Goal: Complete application form: Complete application form

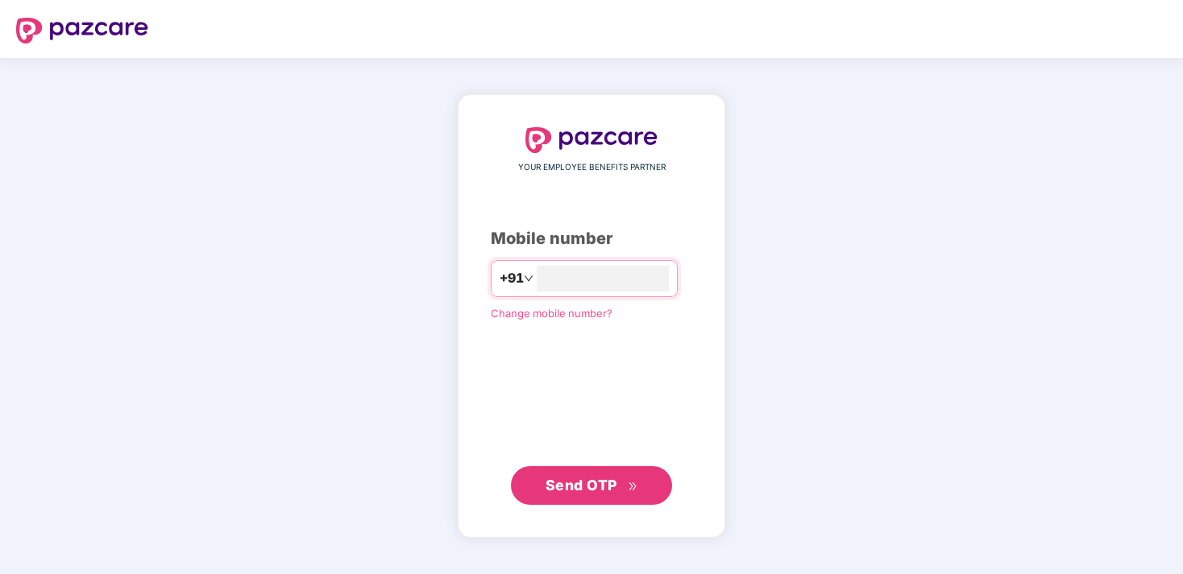
type input "**********"
click at [586, 482] on span "Send OTP" at bounding box center [581, 485] width 72 height 17
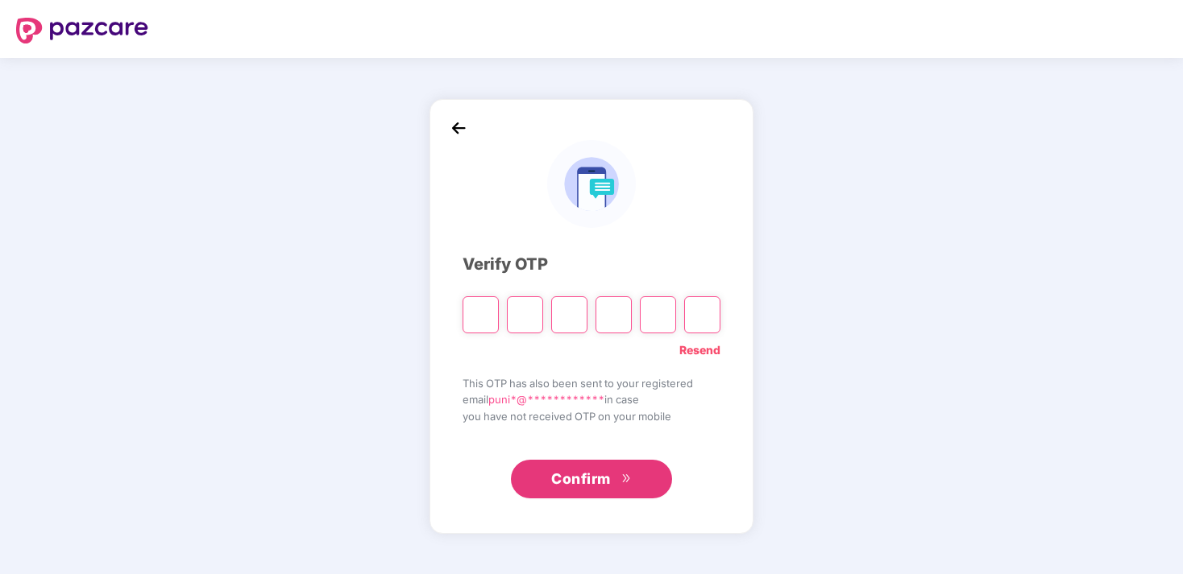
type input "*"
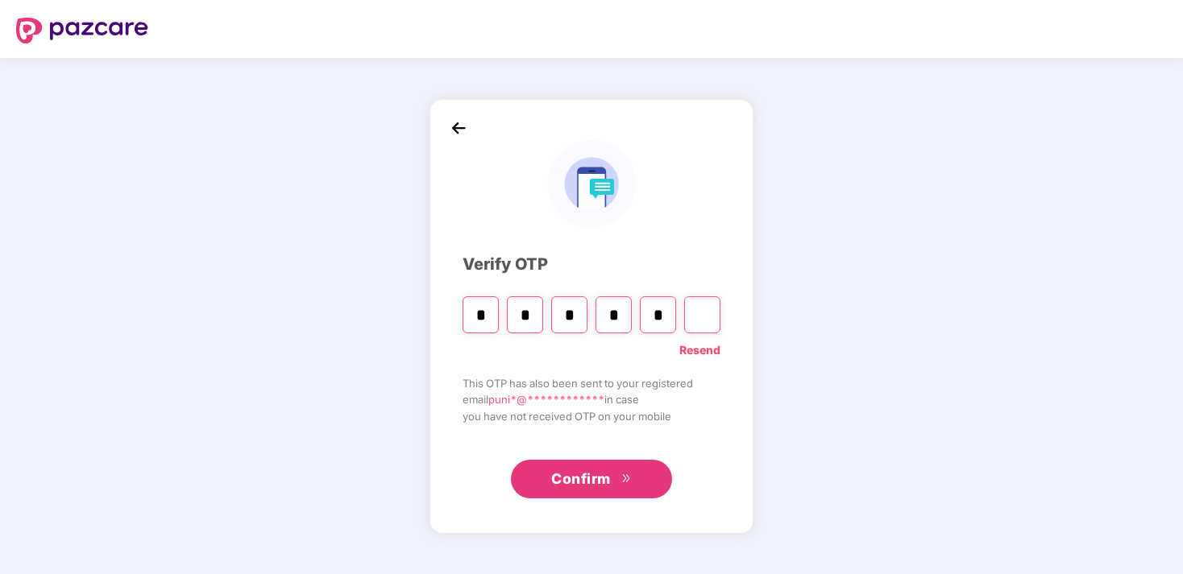
type input "*"
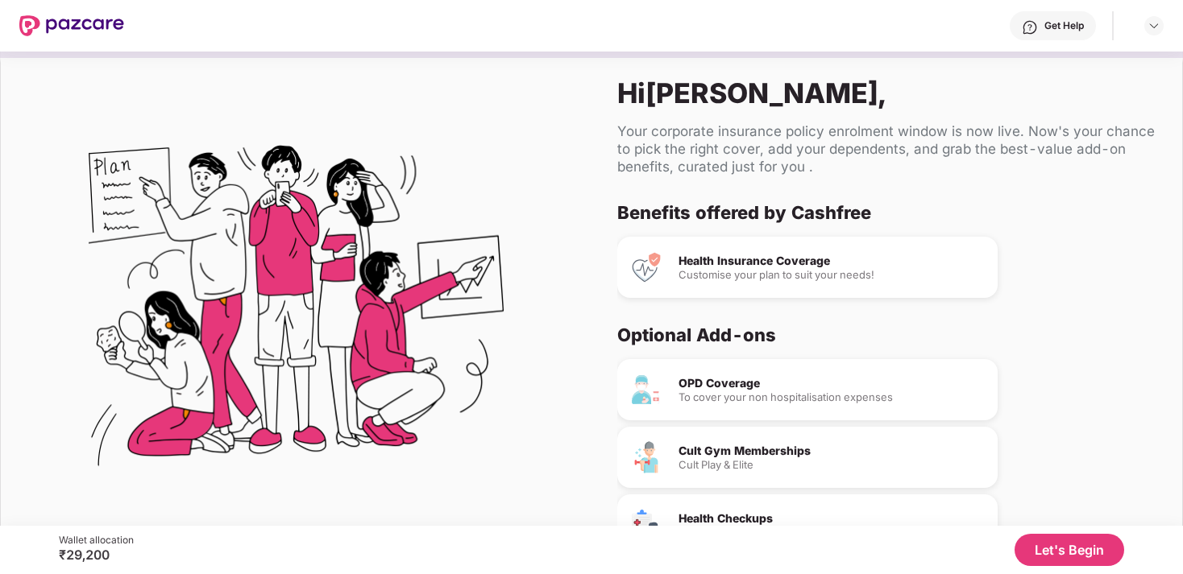
click at [1068, 557] on button "Let's Begin" at bounding box center [1069, 550] width 110 height 32
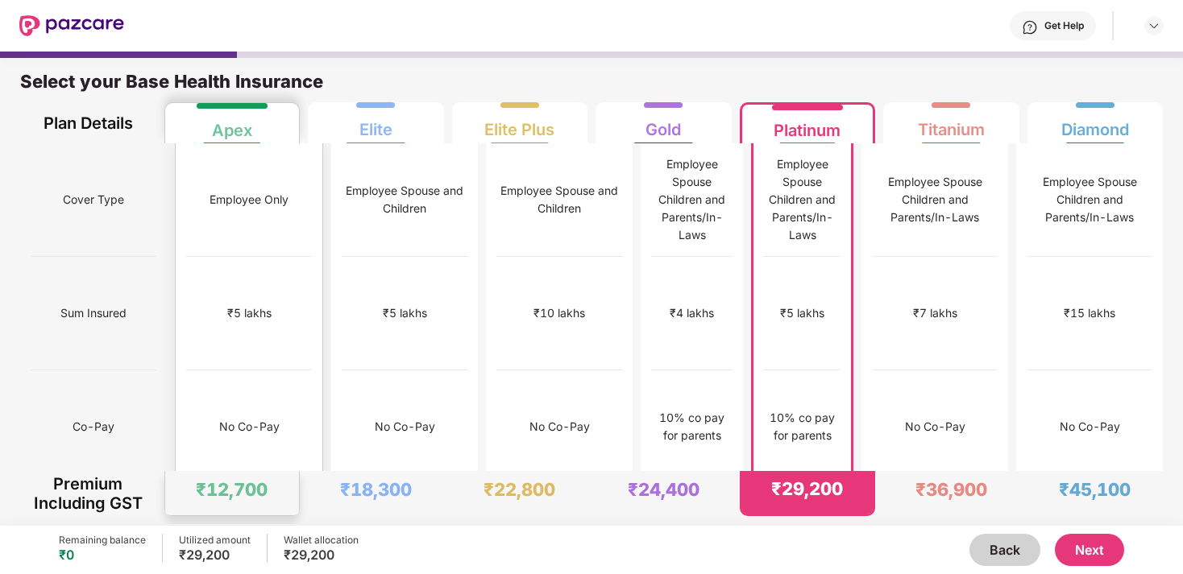
click at [226, 129] on div "Apex" at bounding box center [232, 124] width 40 height 32
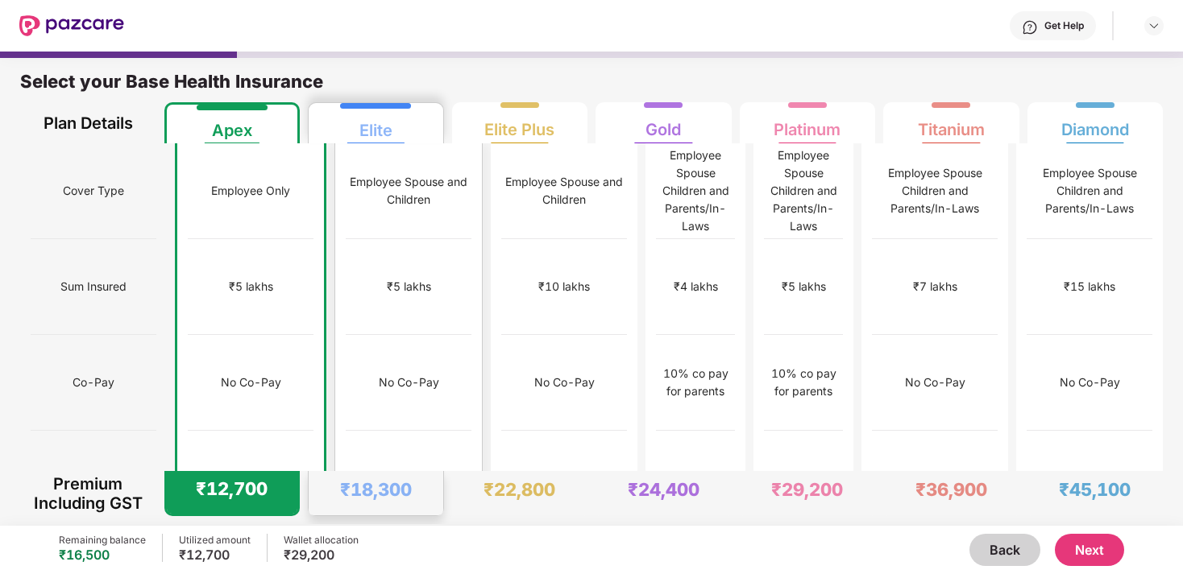
click at [365, 127] on div "Elite" at bounding box center [375, 124] width 33 height 32
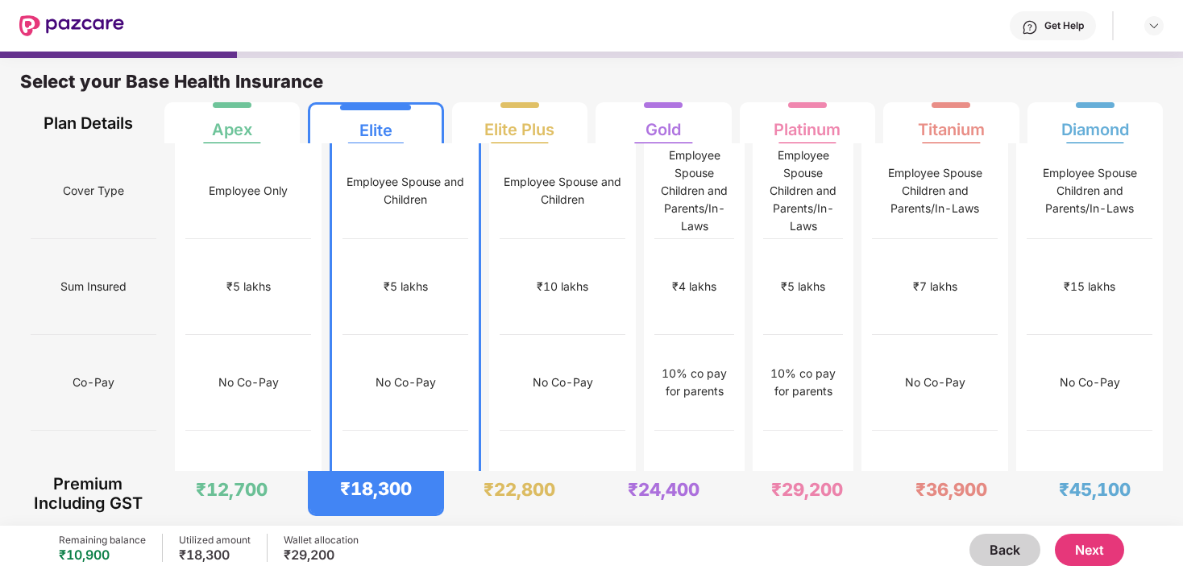
click at [1074, 544] on button "Next" at bounding box center [1089, 550] width 69 height 32
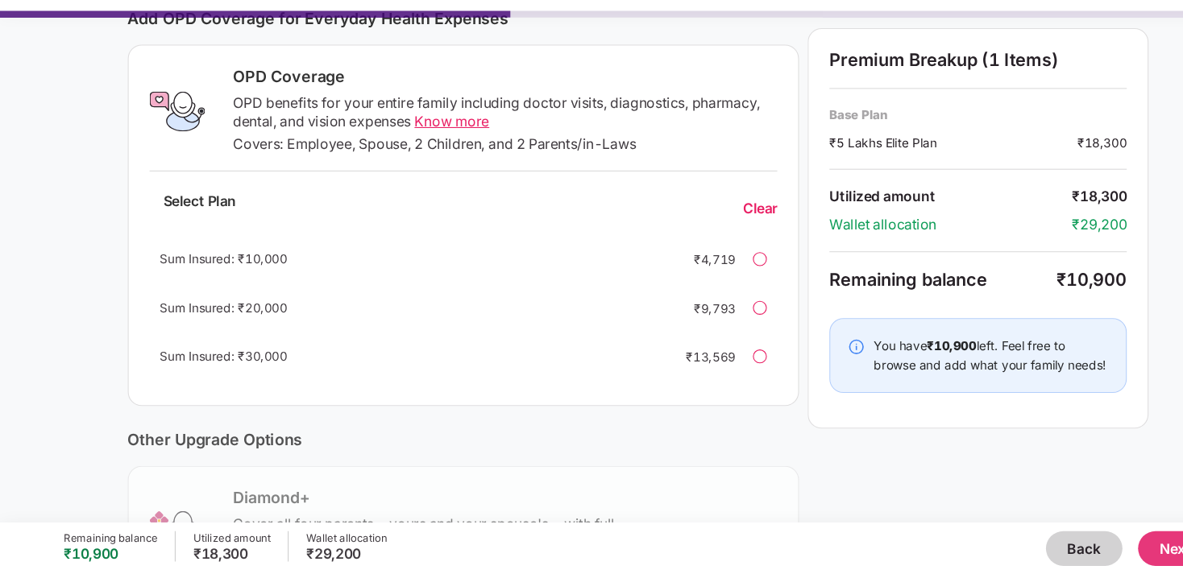
scroll to position [225, 0]
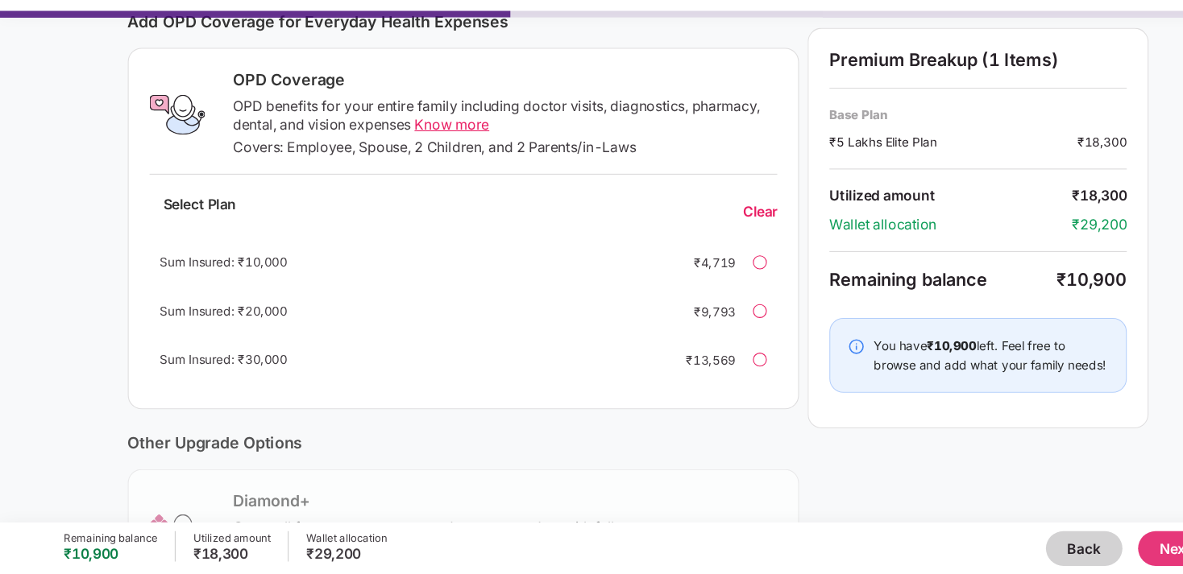
click at [1084, 563] on button "Next" at bounding box center [1089, 550] width 69 height 32
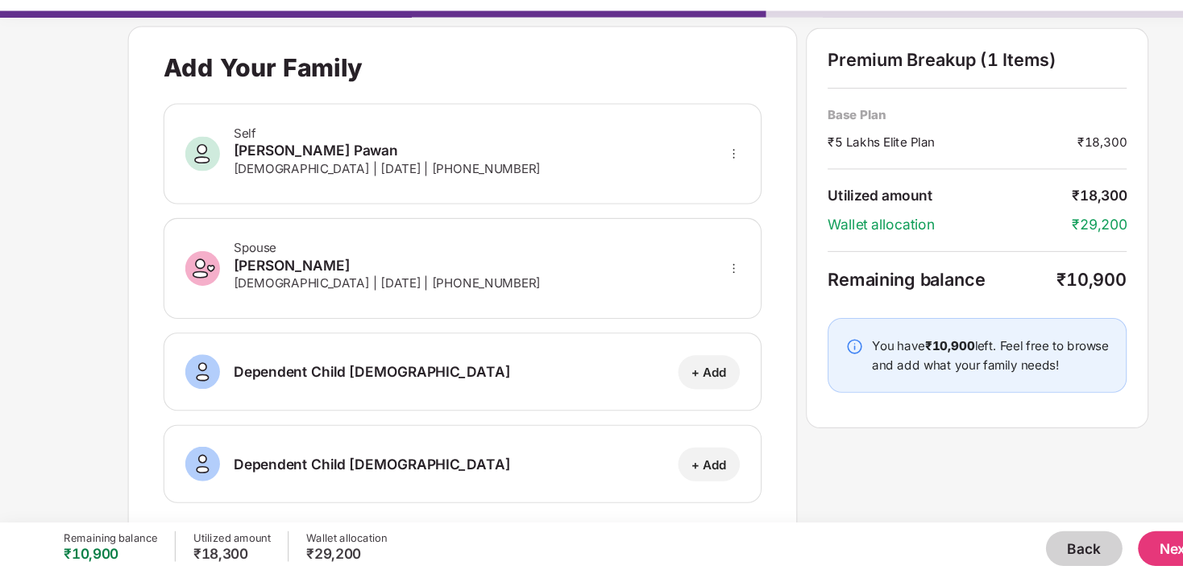
scroll to position [19, 0]
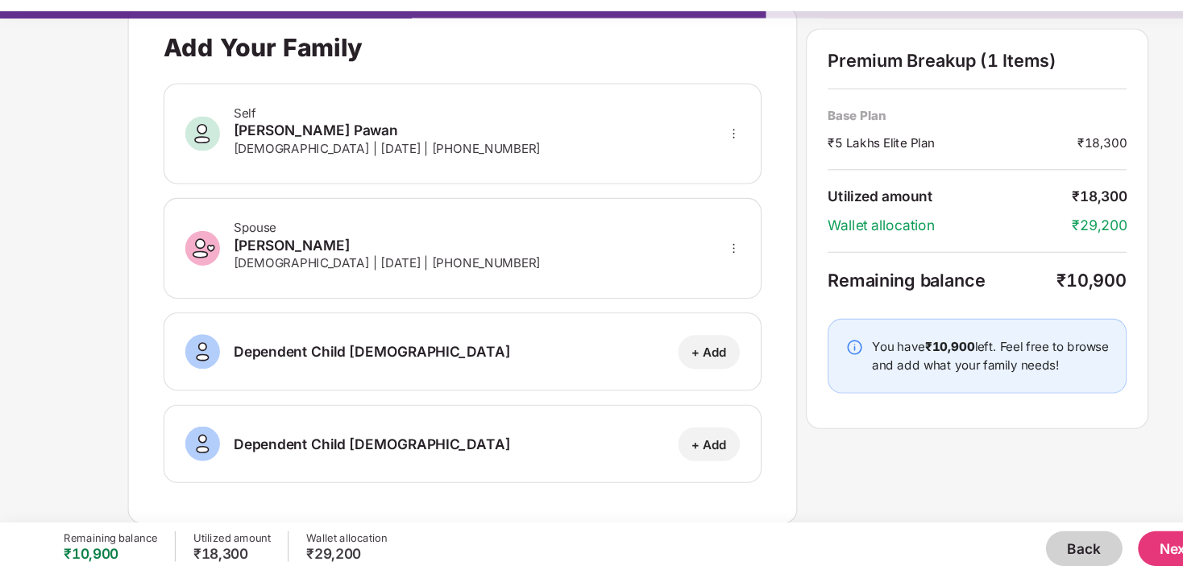
click at [1077, 553] on button "Next" at bounding box center [1089, 550] width 69 height 32
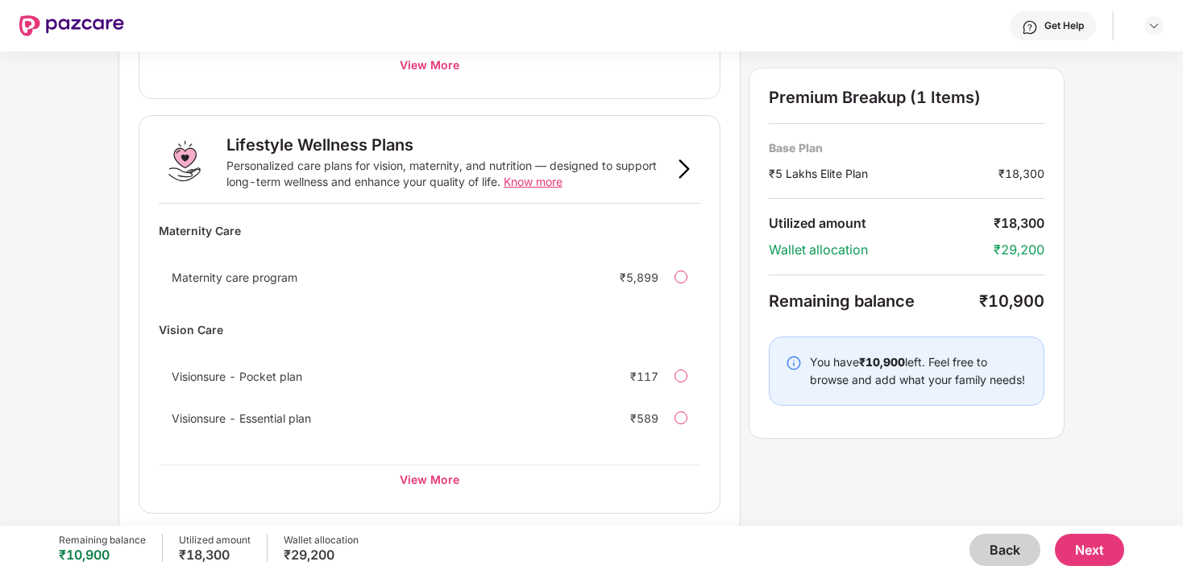
scroll to position [1013, 0]
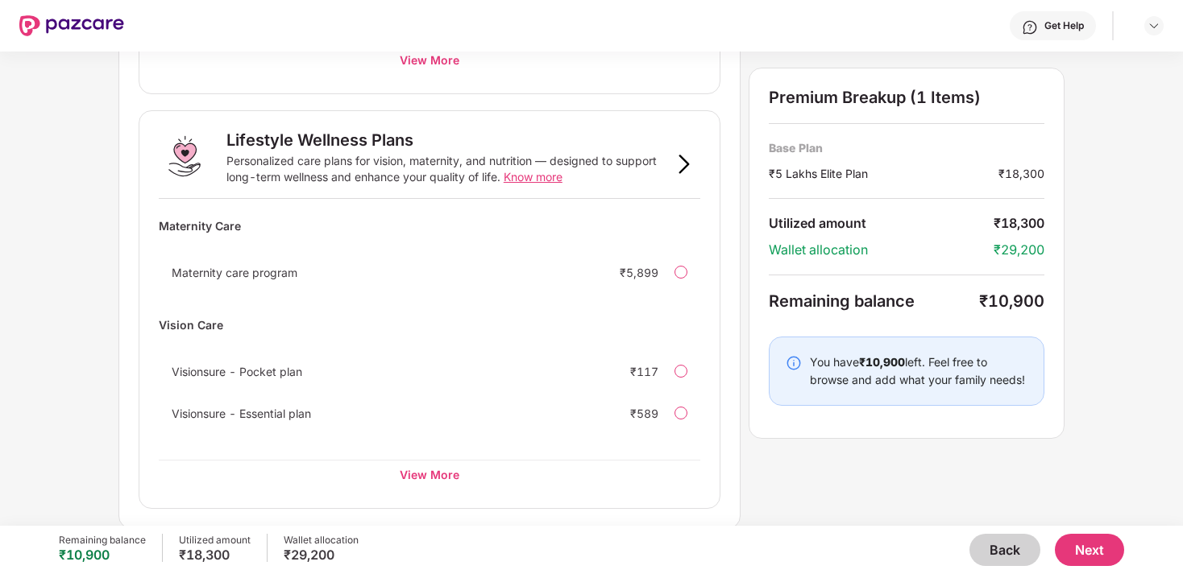
click at [522, 180] on span "Know more" at bounding box center [533, 177] width 59 height 14
click at [1011, 544] on button "Back" at bounding box center [1004, 550] width 71 height 32
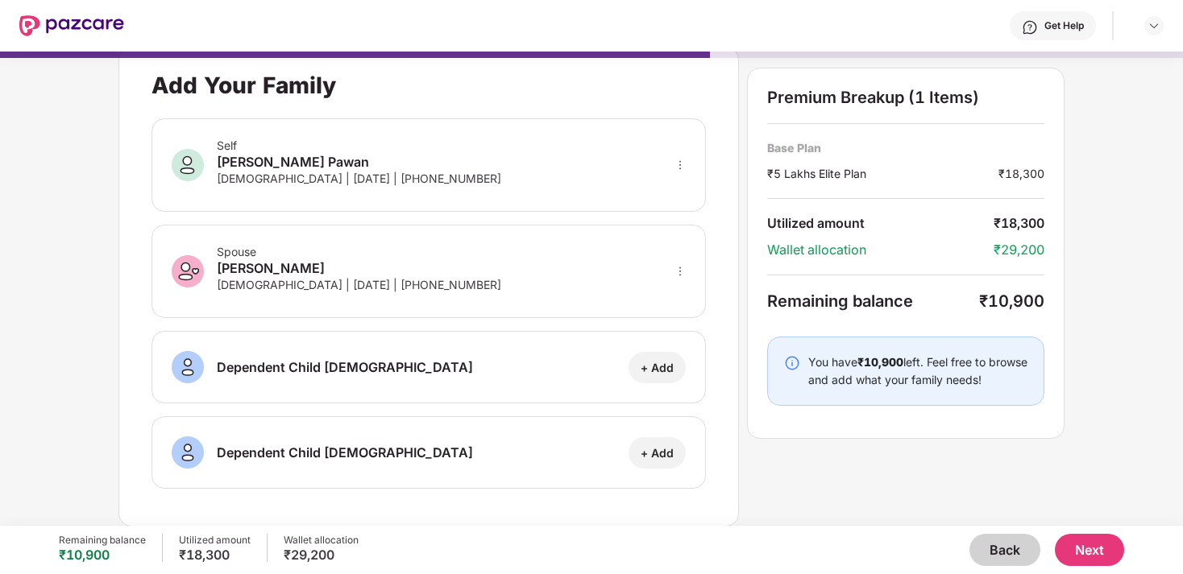
click at [997, 544] on button "Back" at bounding box center [1004, 550] width 71 height 32
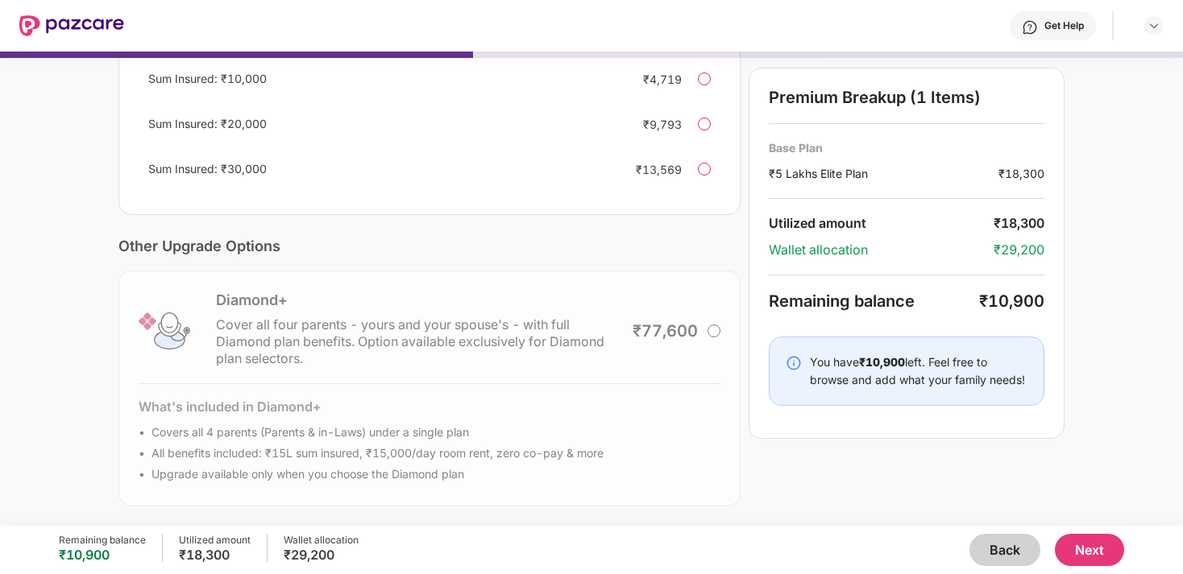
click at [1005, 548] on button "Back" at bounding box center [1004, 550] width 71 height 32
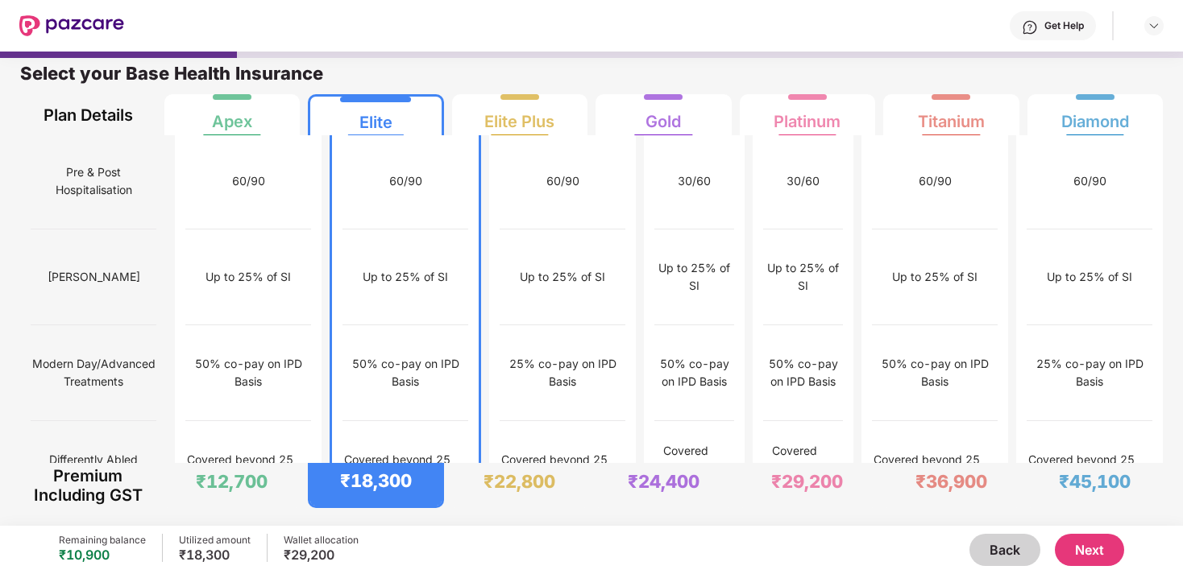
scroll to position [1626, 0]
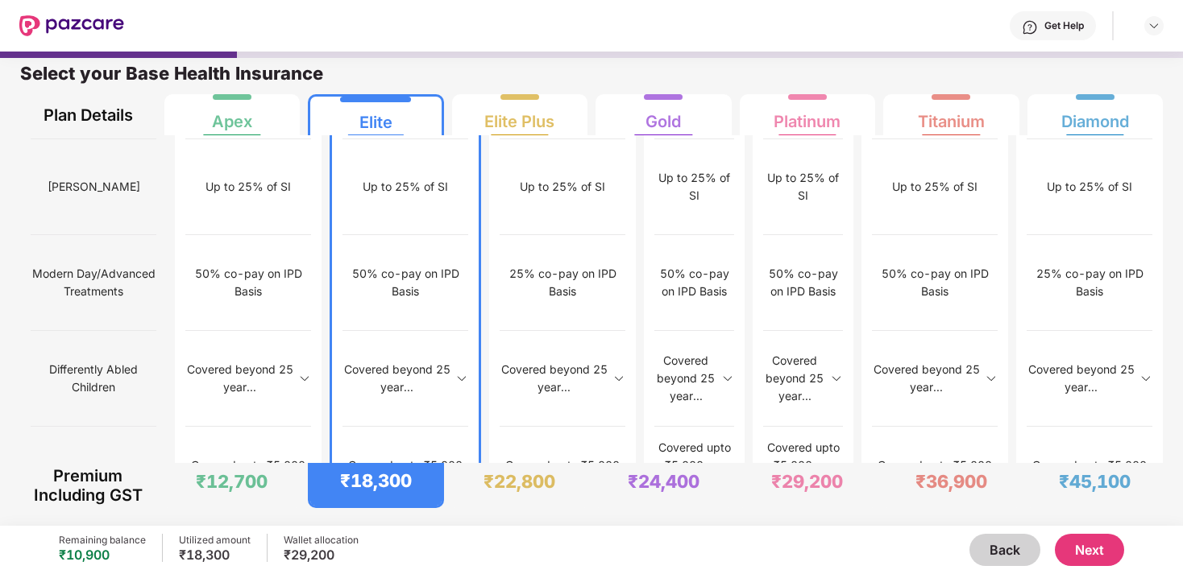
click at [1102, 548] on button "Next" at bounding box center [1089, 550] width 69 height 32
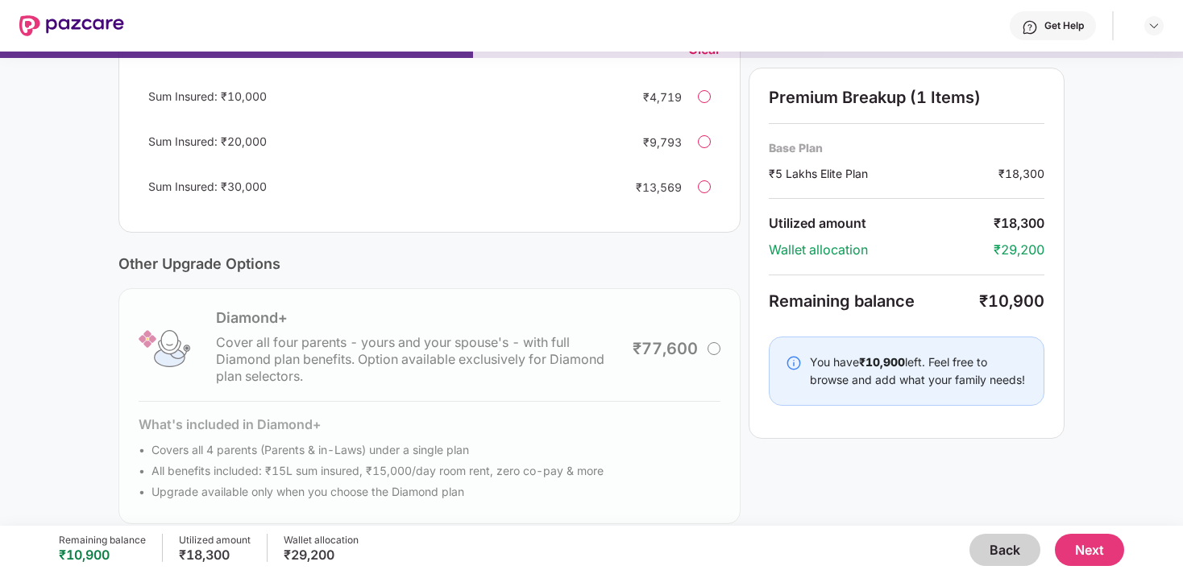
scroll to position [431, 0]
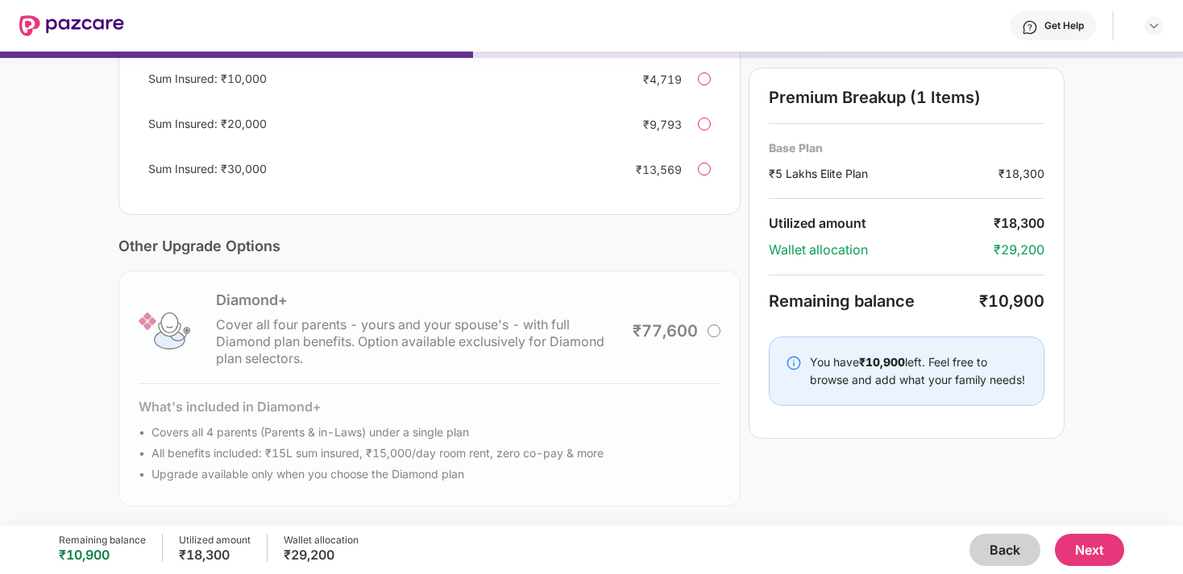
click at [1093, 548] on button "Next" at bounding box center [1089, 550] width 69 height 32
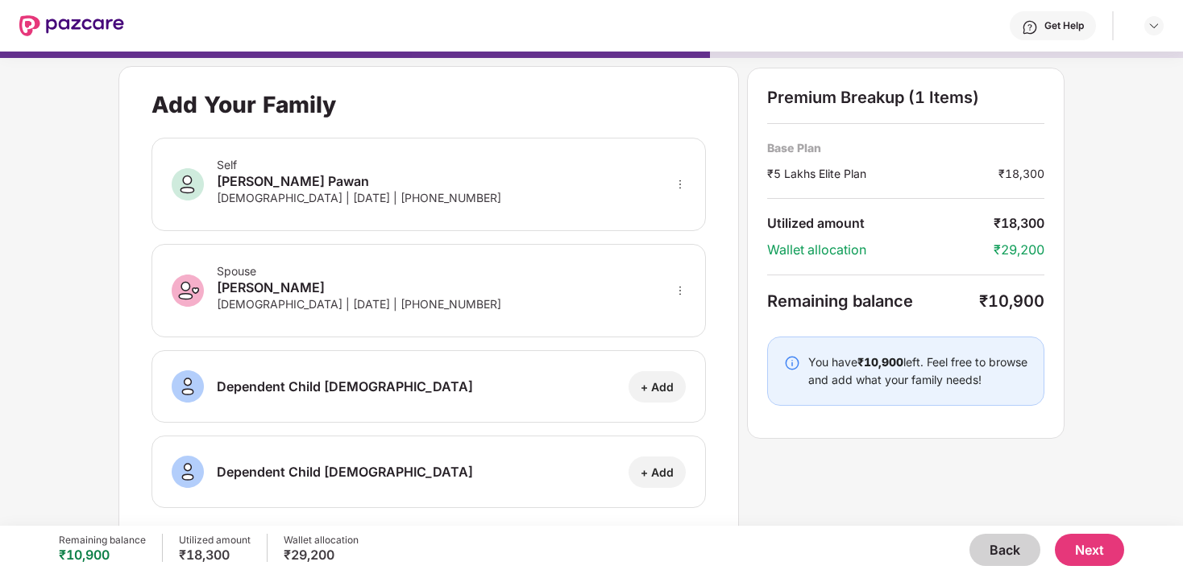
scroll to position [19, 0]
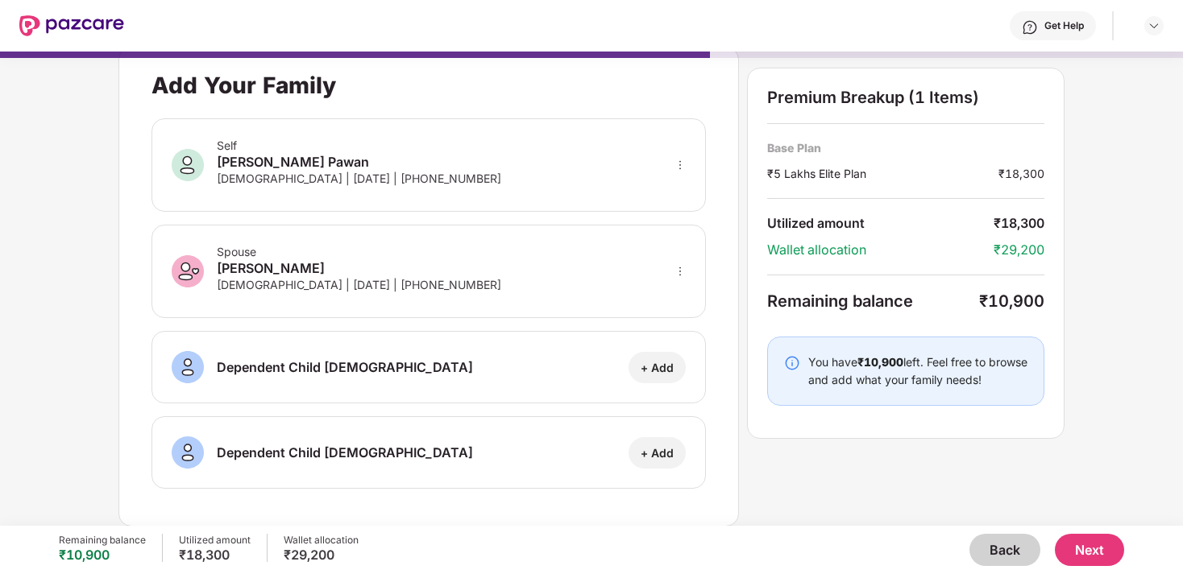
click at [1093, 547] on button "Next" at bounding box center [1089, 550] width 69 height 32
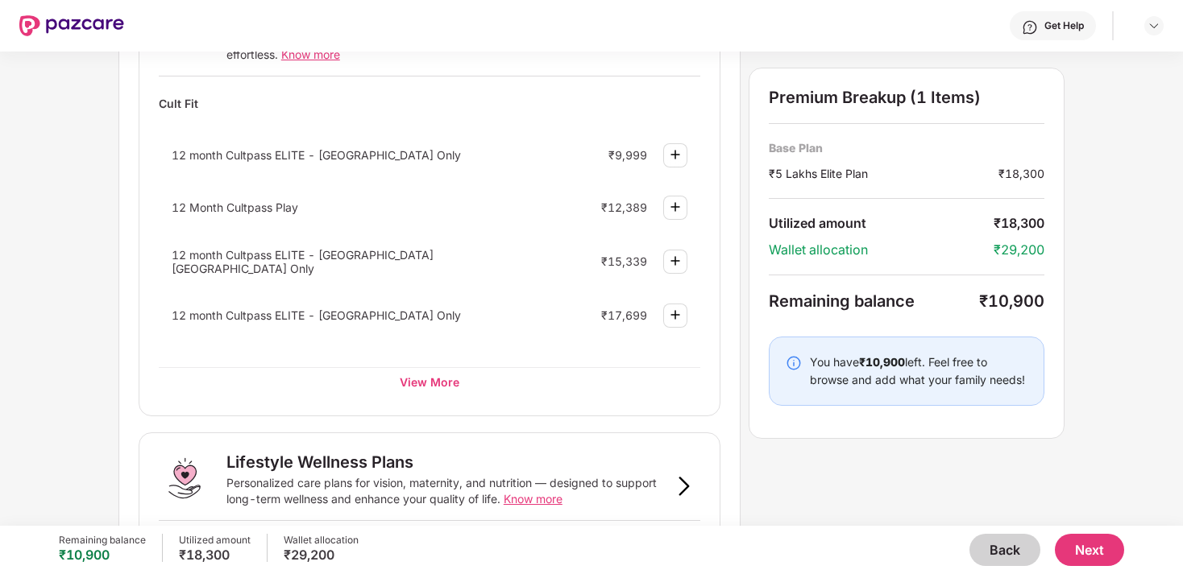
scroll to position [691, 0]
click at [439, 376] on div "View More" at bounding box center [429, 381] width 541 height 29
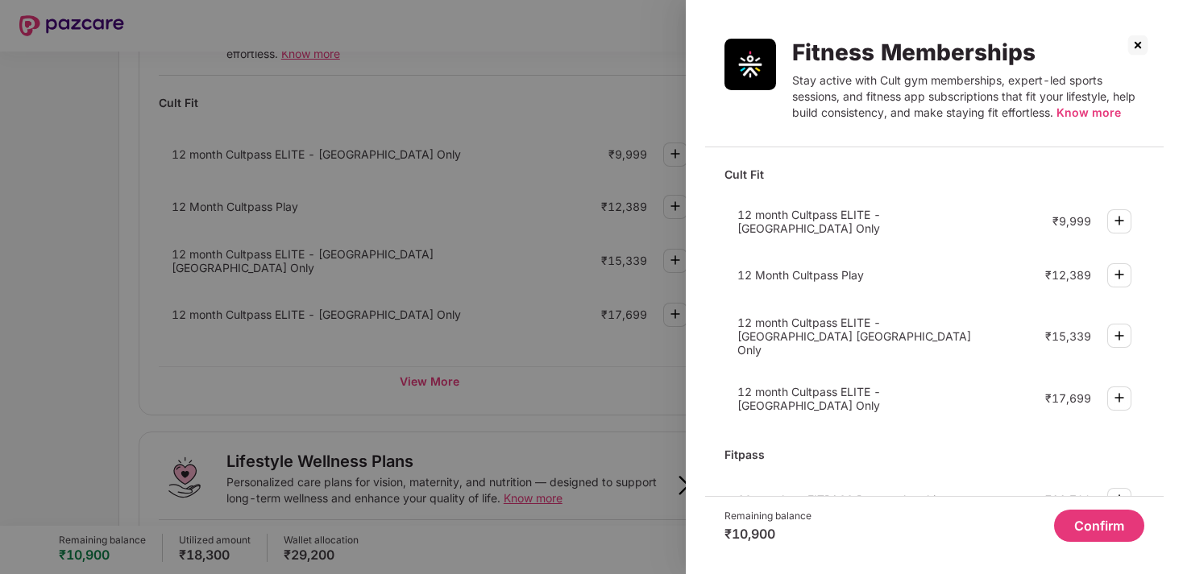
scroll to position [39, 0]
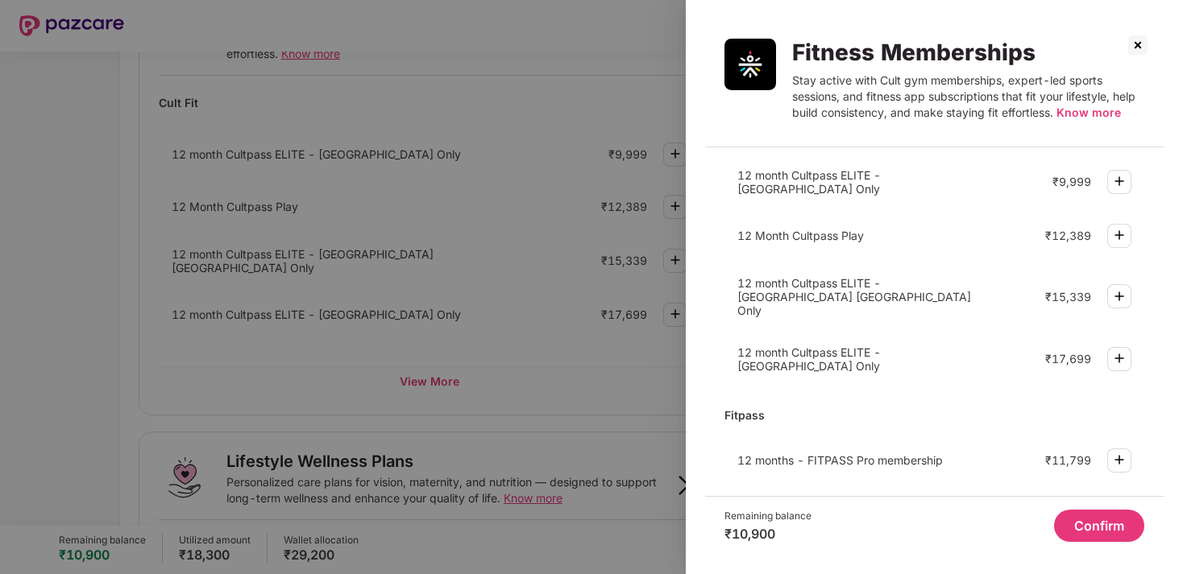
click at [1118, 228] on img at bounding box center [1118, 235] width 19 height 19
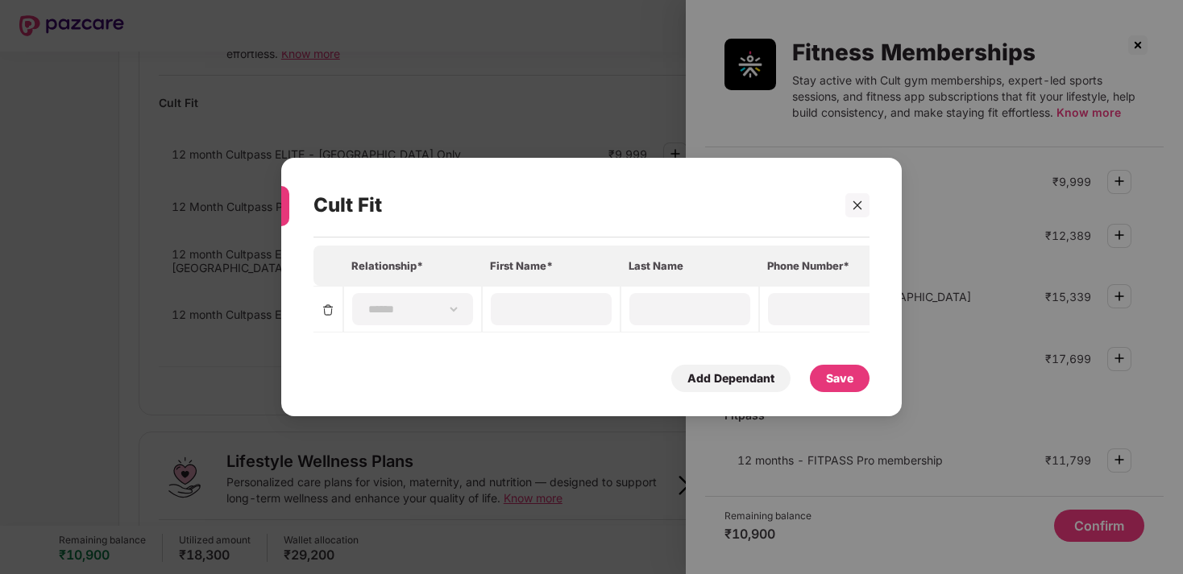
click at [383, 266] on th "Relationship*" at bounding box center [412, 266] width 139 height 40
click at [388, 311] on select "**********" at bounding box center [412, 309] width 93 height 13
select select "****"
type input "*****"
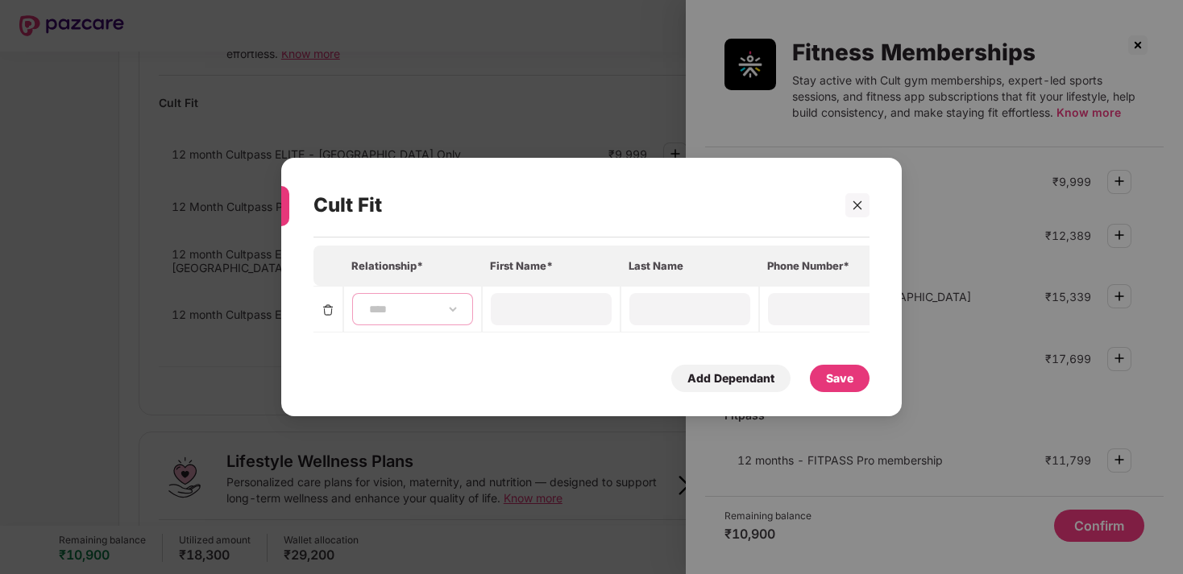
type input "**********"
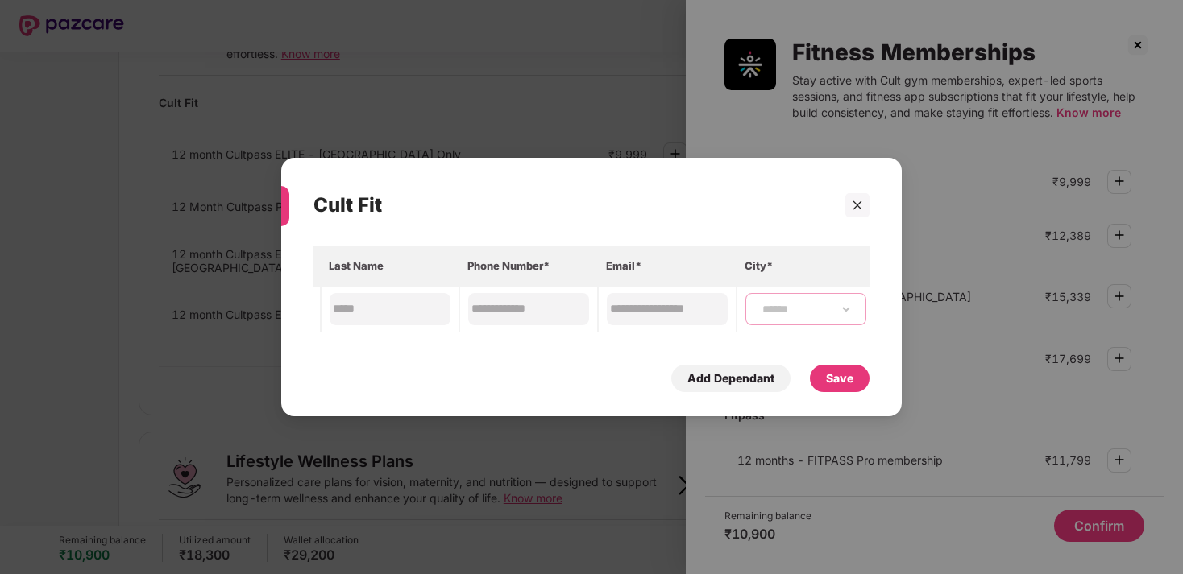
click at [790, 304] on select "**********" at bounding box center [805, 309] width 93 height 13
click at [835, 376] on div "Save" at bounding box center [839, 379] width 27 height 18
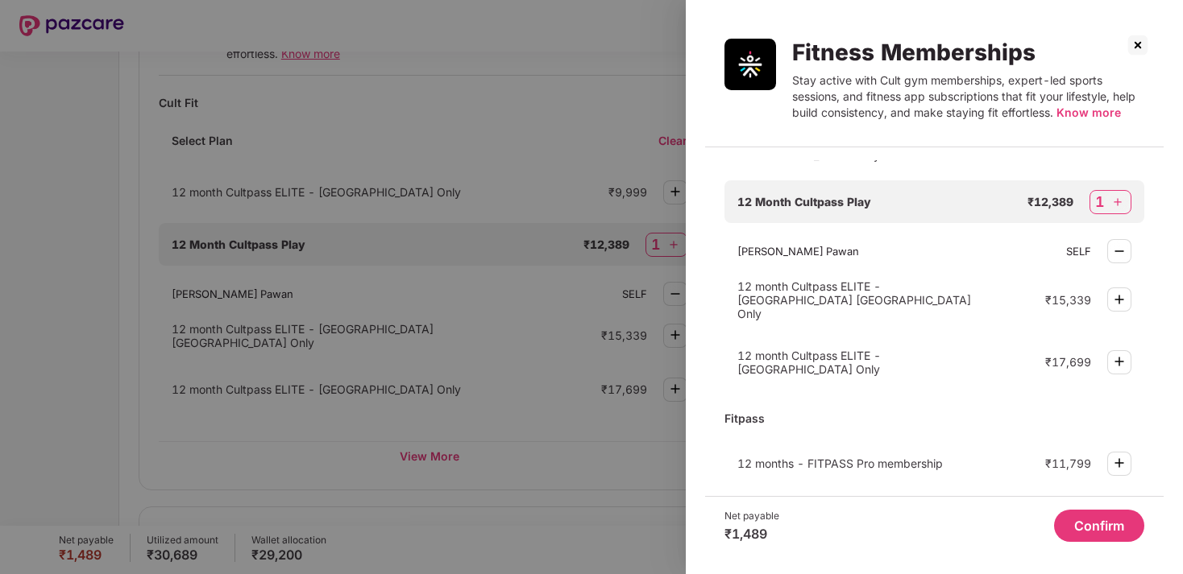
scroll to position [105, 0]
click at [1099, 534] on button "Confirm" at bounding box center [1099, 526] width 90 height 32
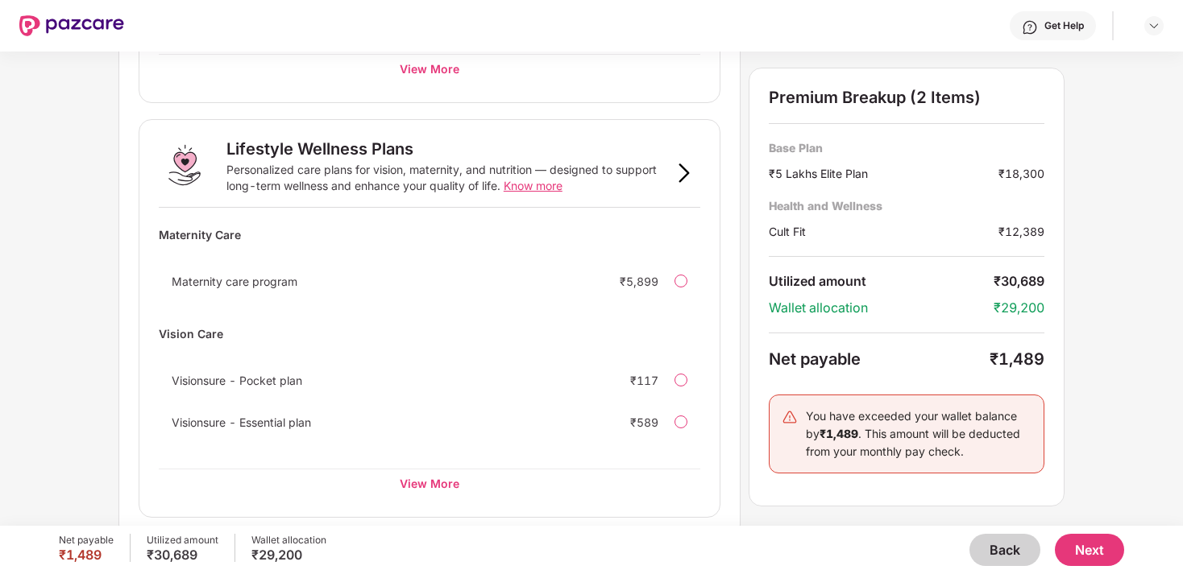
scroll to position [1088, 0]
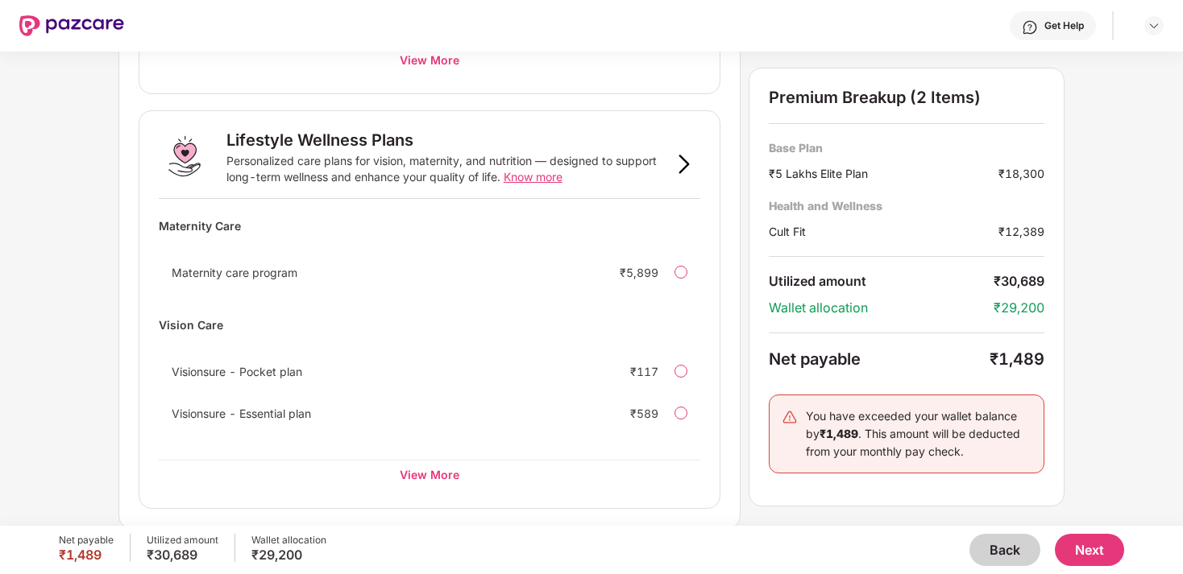
click at [1095, 551] on button "Next" at bounding box center [1089, 550] width 69 height 32
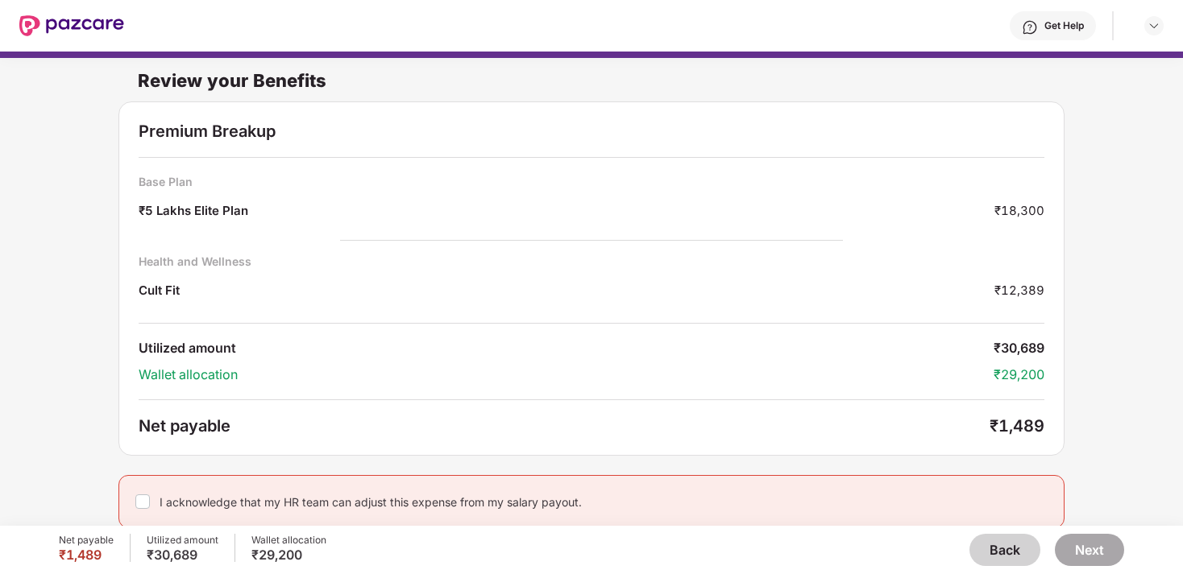
scroll to position [8, 0]
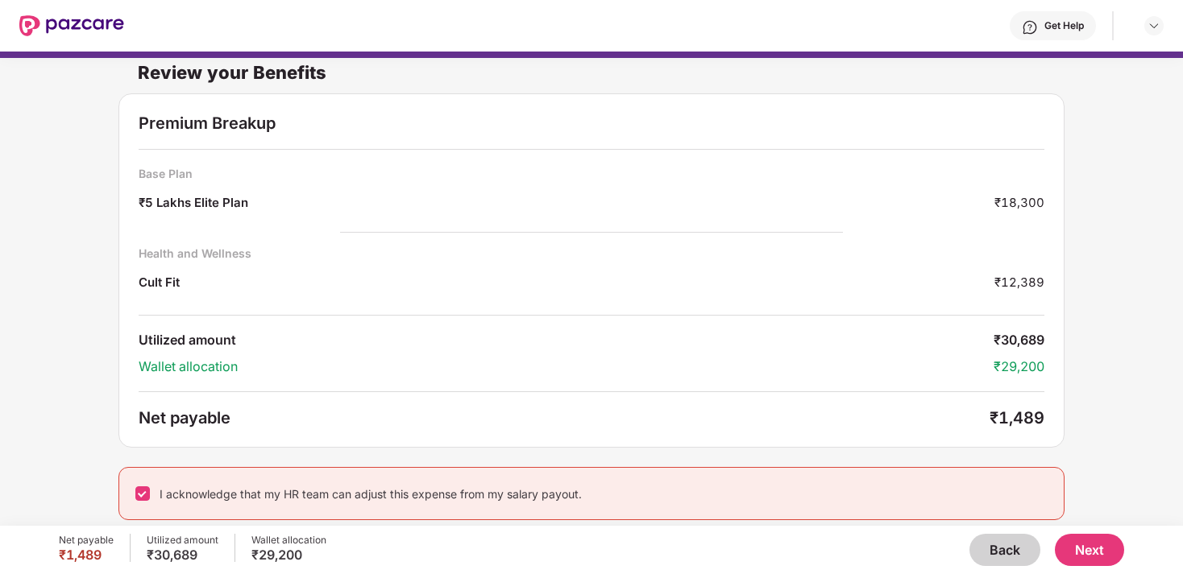
click at [1093, 561] on button "Next" at bounding box center [1089, 550] width 69 height 32
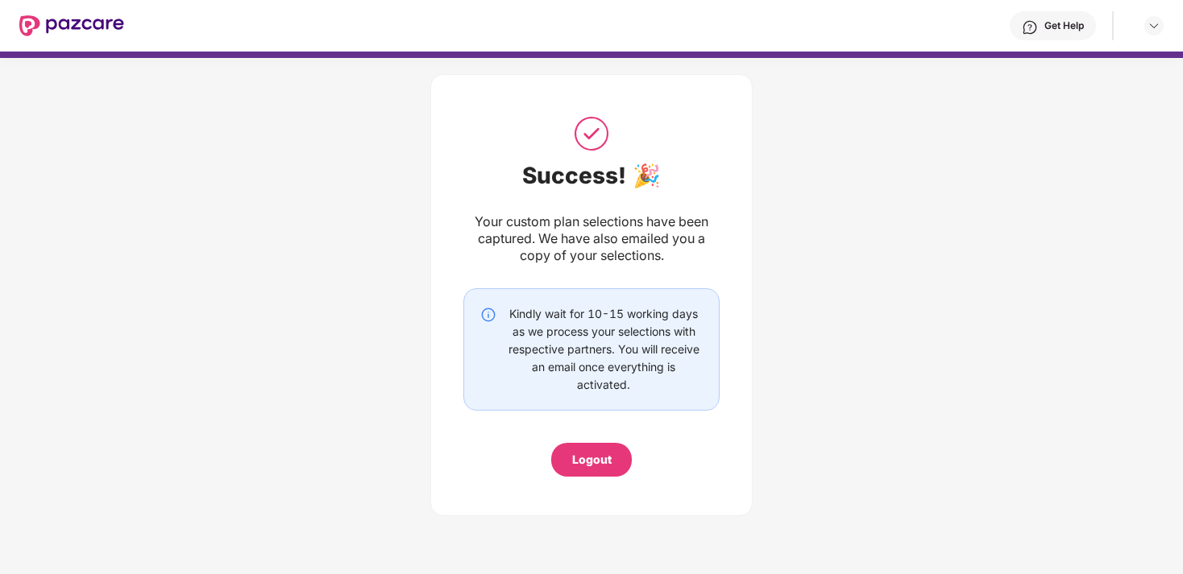
click at [589, 457] on div "Logout" at bounding box center [591, 460] width 39 height 18
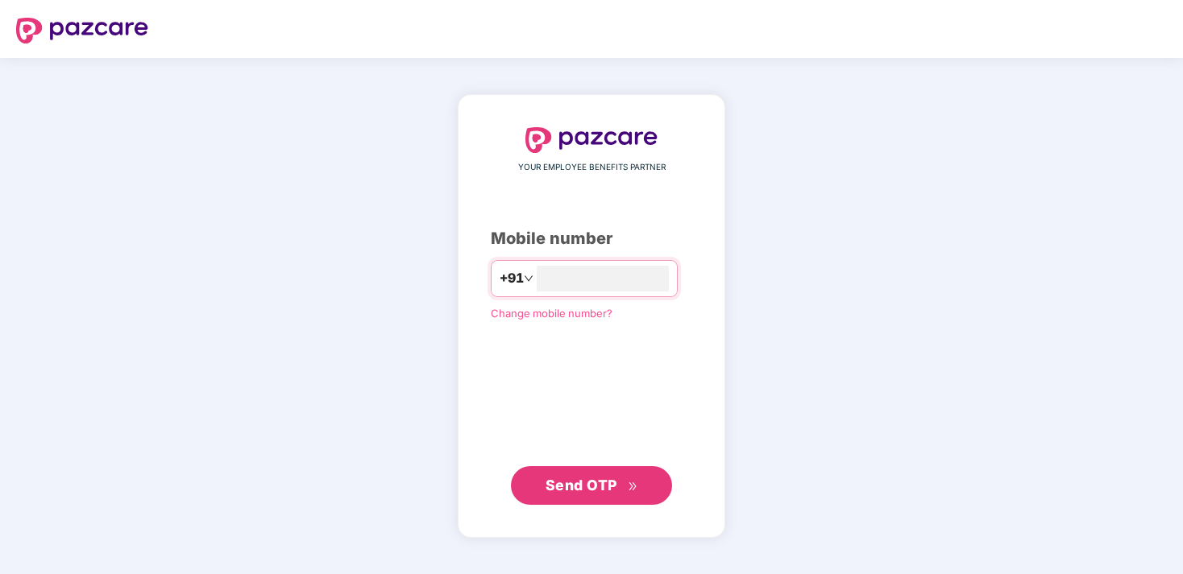
type input "**********"
click at [578, 465] on div "**********" at bounding box center [591, 316] width 201 height 379
click at [578, 476] on span "Send OTP" at bounding box center [581, 484] width 72 height 17
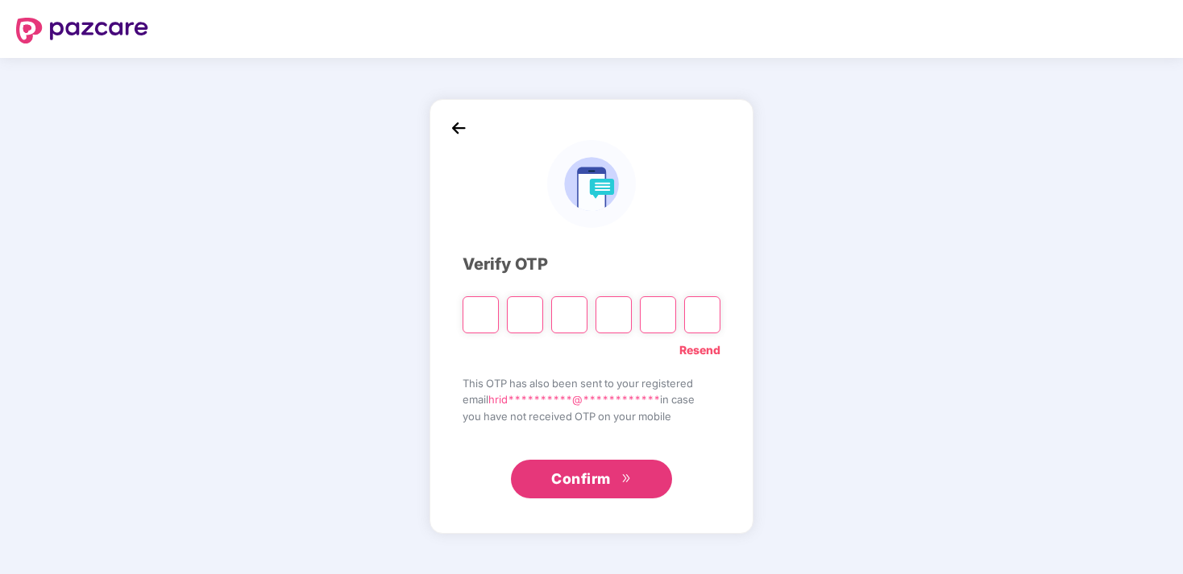
type input "*"
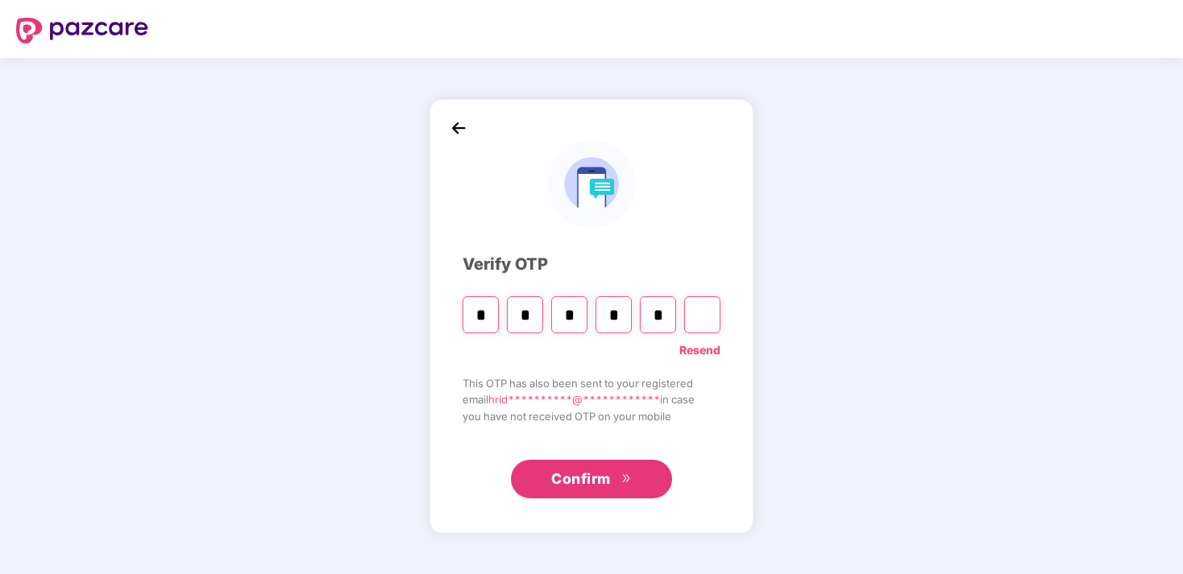
type input "*"
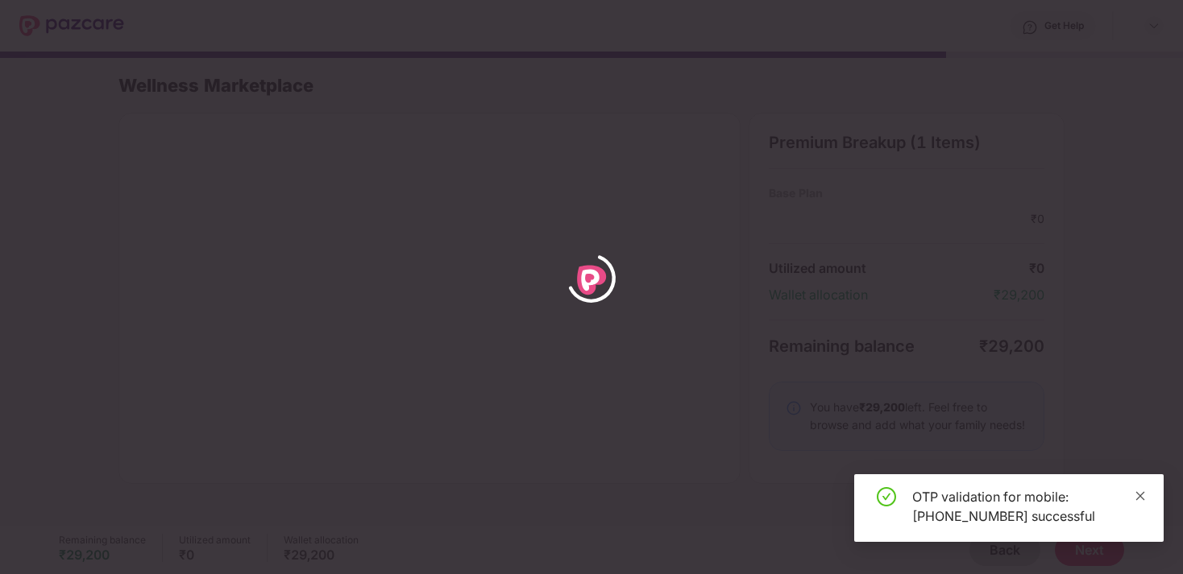
click at [1141, 497] on icon "close" at bounding box center [1139, 496] width 11 height 11
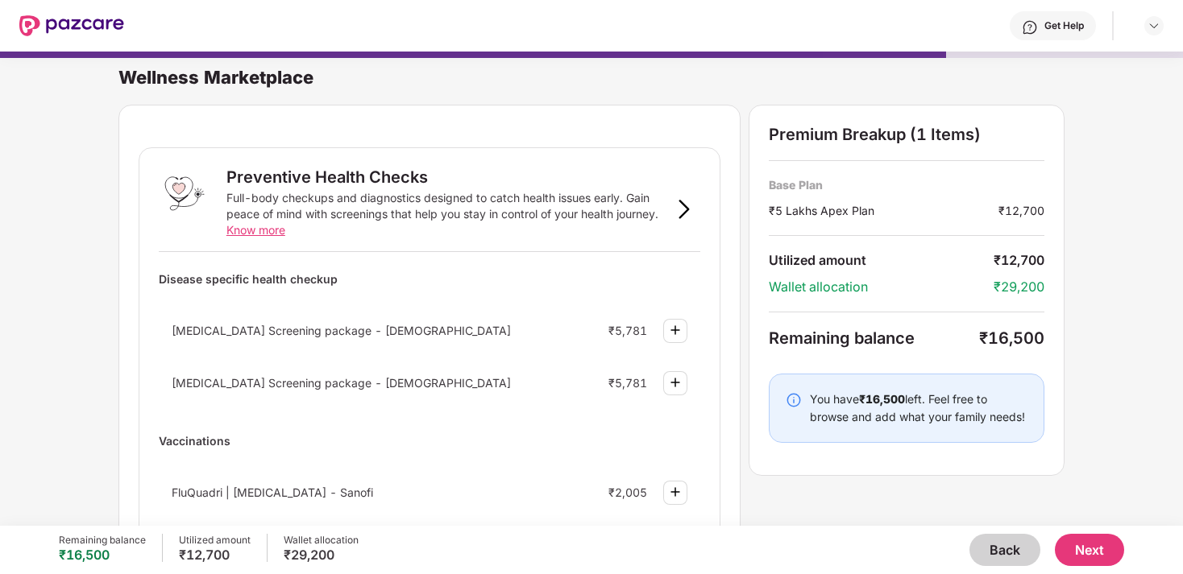
click at [123, 27] on img at bounding box center [71, 25] width 105 height 21
click at [116, 27] on img at bounding box center [71, 25] width 105 height 21
click at [984, 539] on button "Back" at bounding box center [1004, 550] width 71 height 32
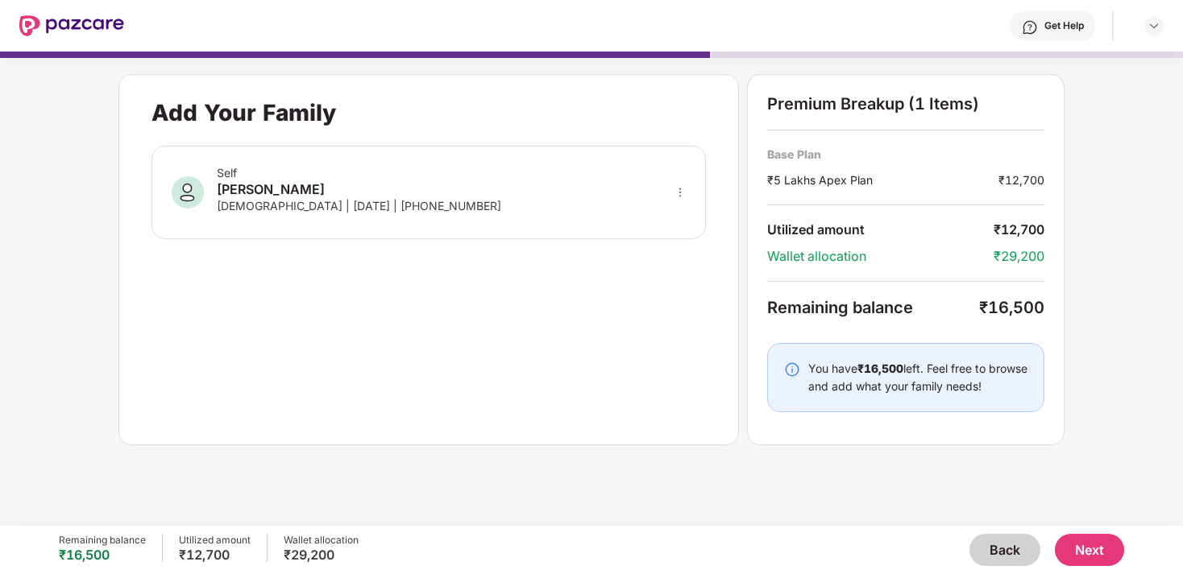
click at [984, 539] on button "Back" at bounding box center [1004, 550] width 71 height 32
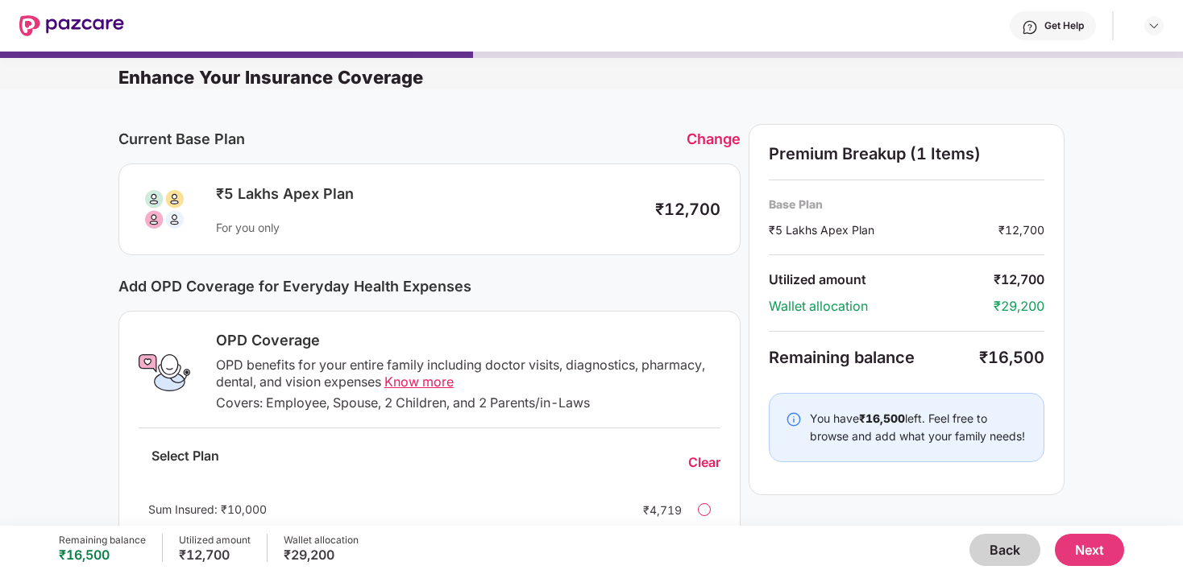
click at [984, 539] on button "Back" at bounding box center [1004, 550] width 71 height 32
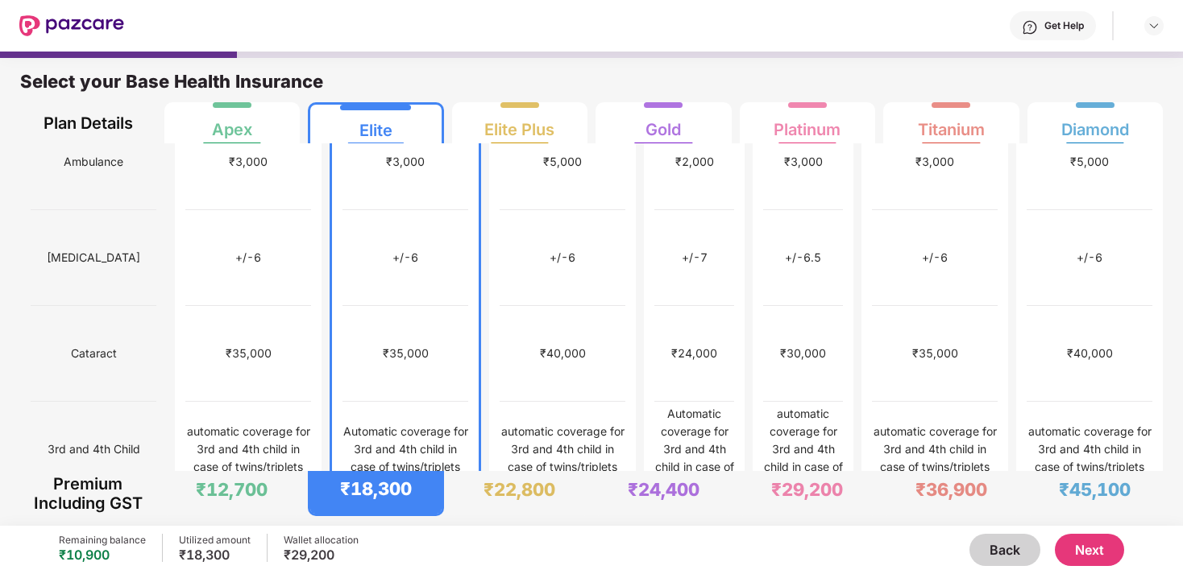
scroll to position [704, 0]
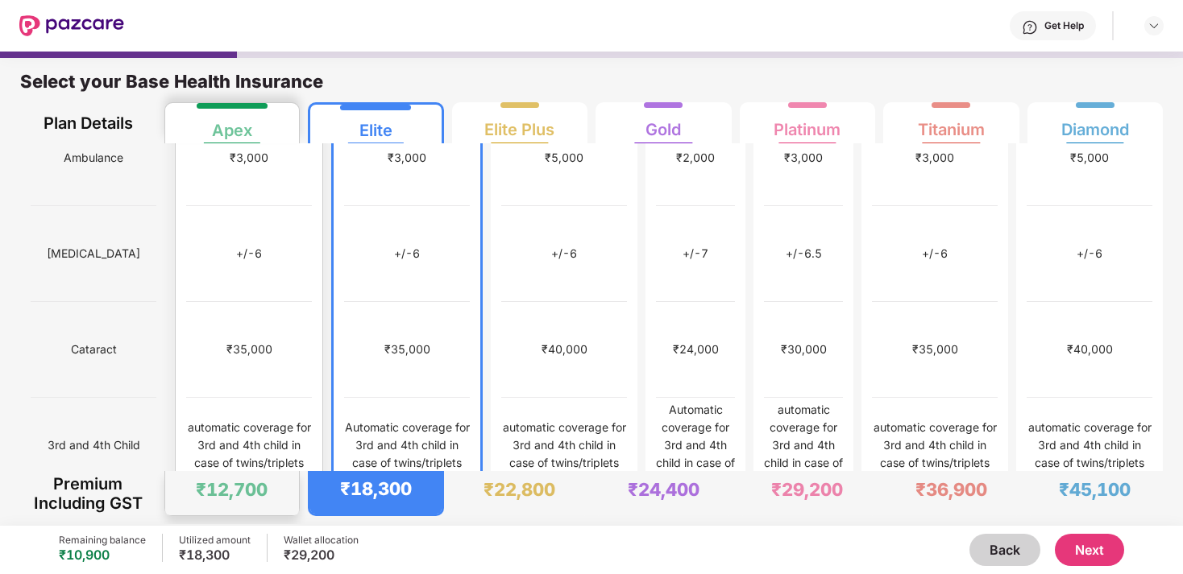
click at [287, 419] on div "automatic coverage for 3rd and 4th child in case of twins/triplets" at bounding box center [249, 445] width 126 height 53
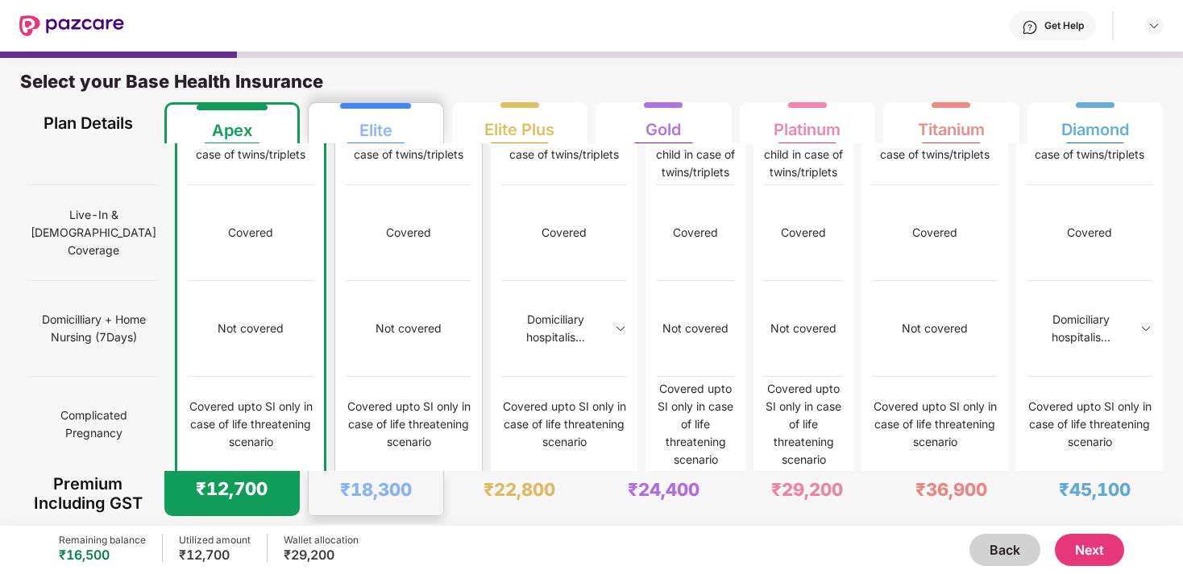
scroll to position [1120, 0]
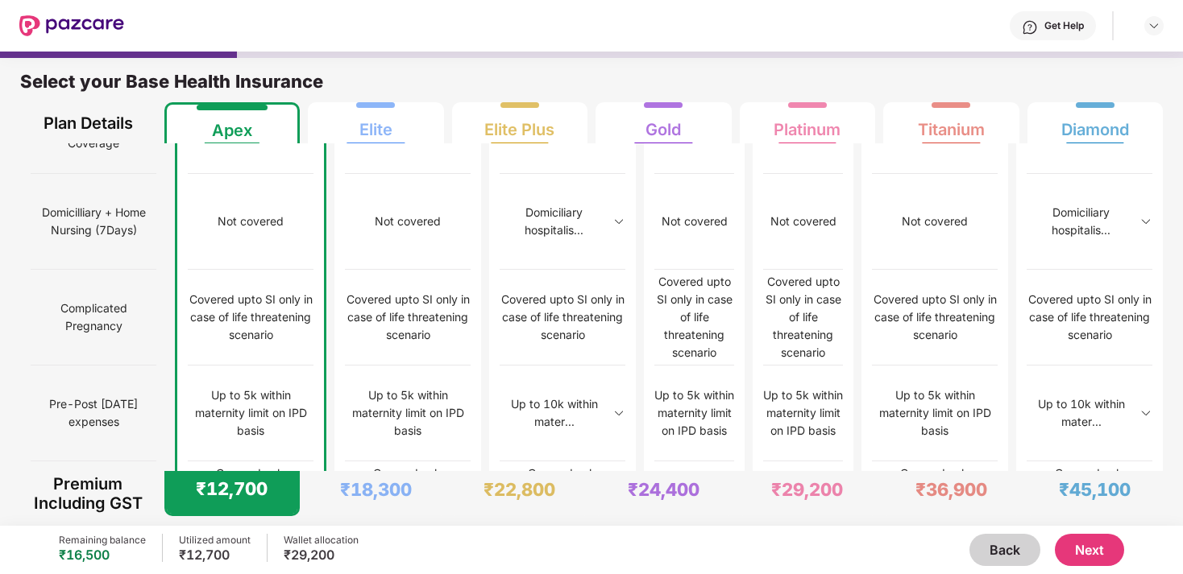
click at [1065, 549] on button "Next" at bounding box center [1089, 550] width 69 height 32
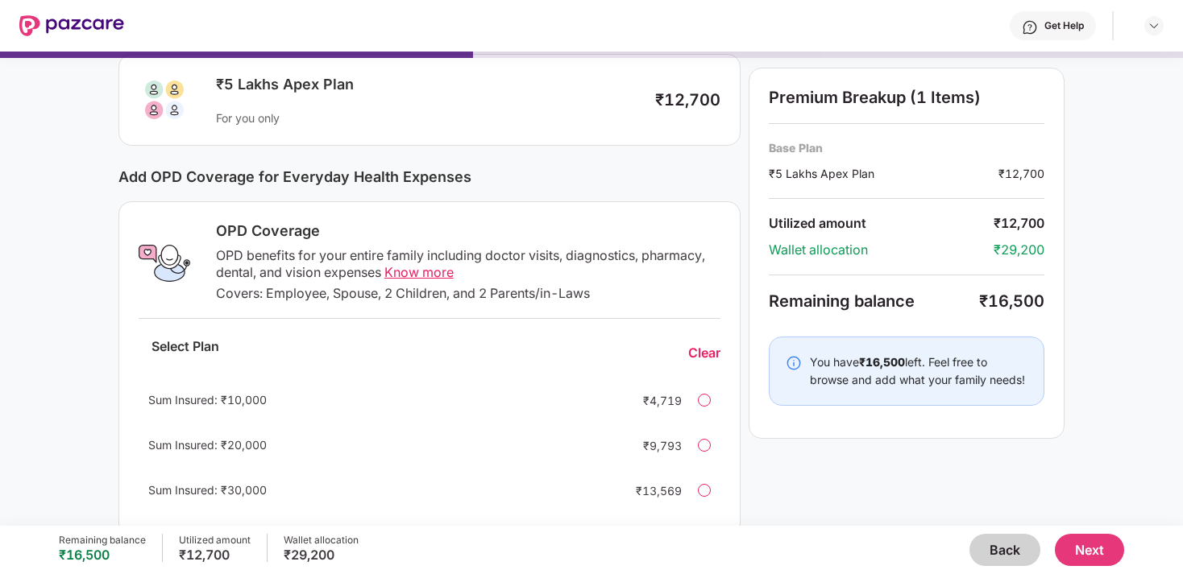
scroll to position [143, 0]
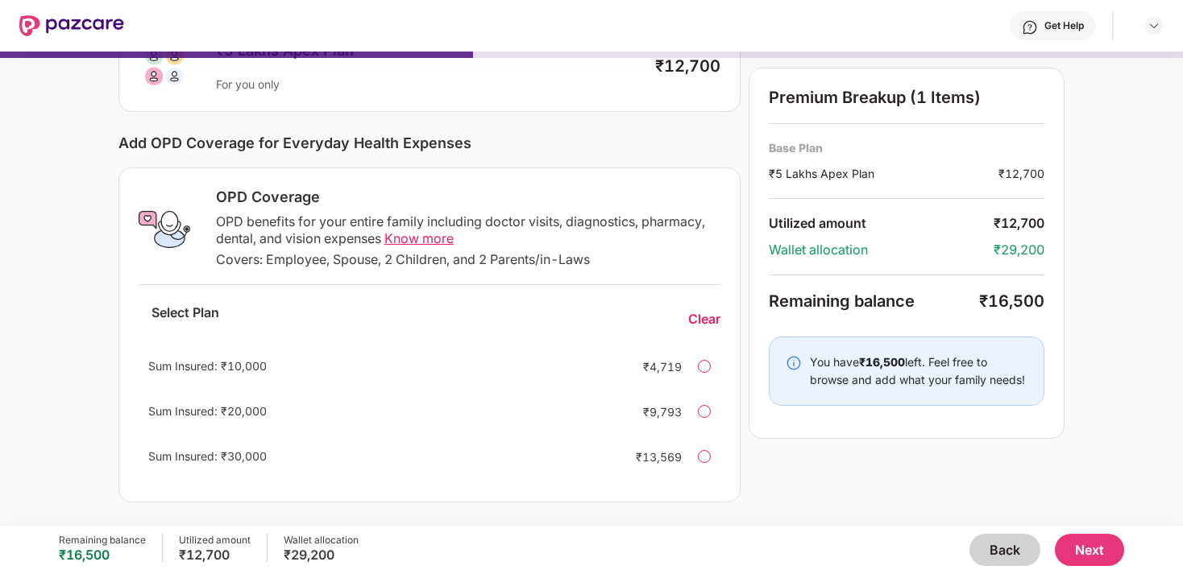
click at [425, 245] on span "Know more" at bounding box center [418, 238] width 69 height 16
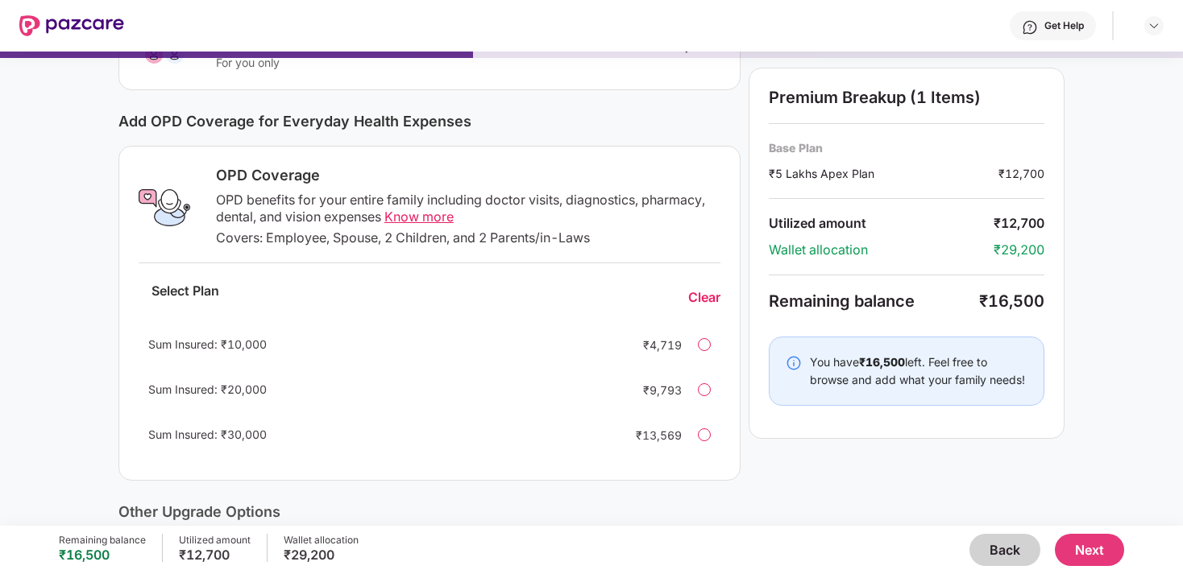
scroll to position [187, 0]
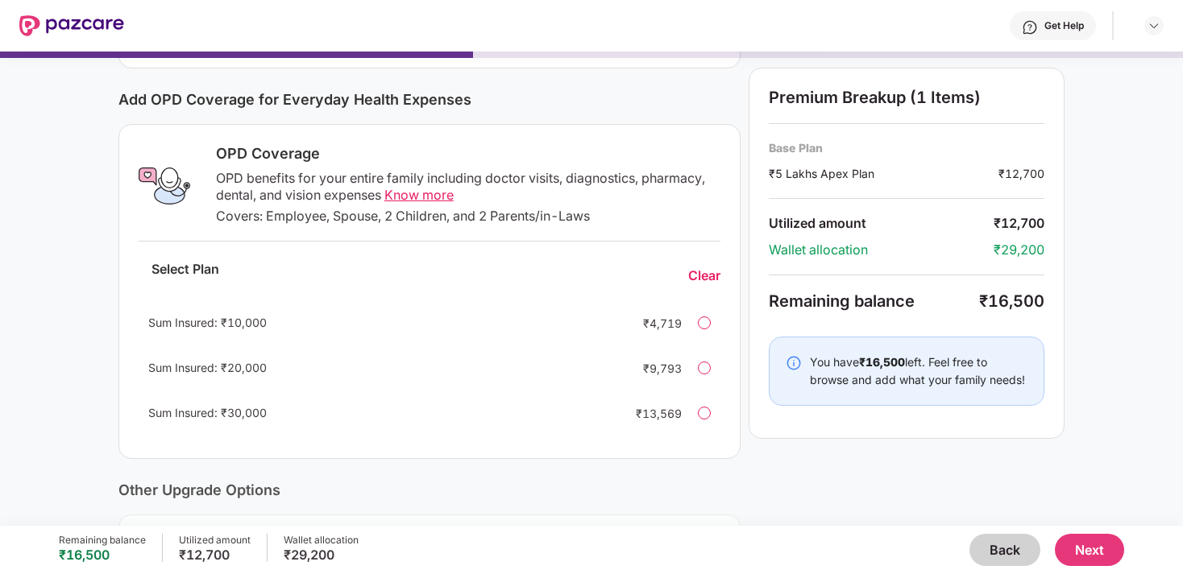
click at [702, 317] on div at bounding box center [704, 323] width 13 height 13
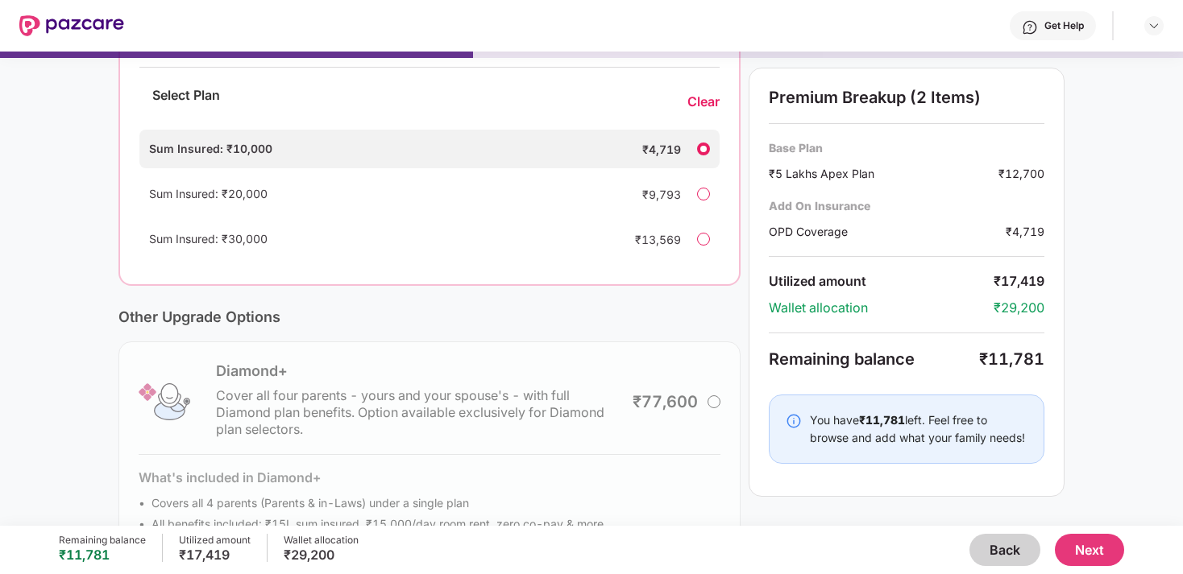
scroll to position [433, 0]
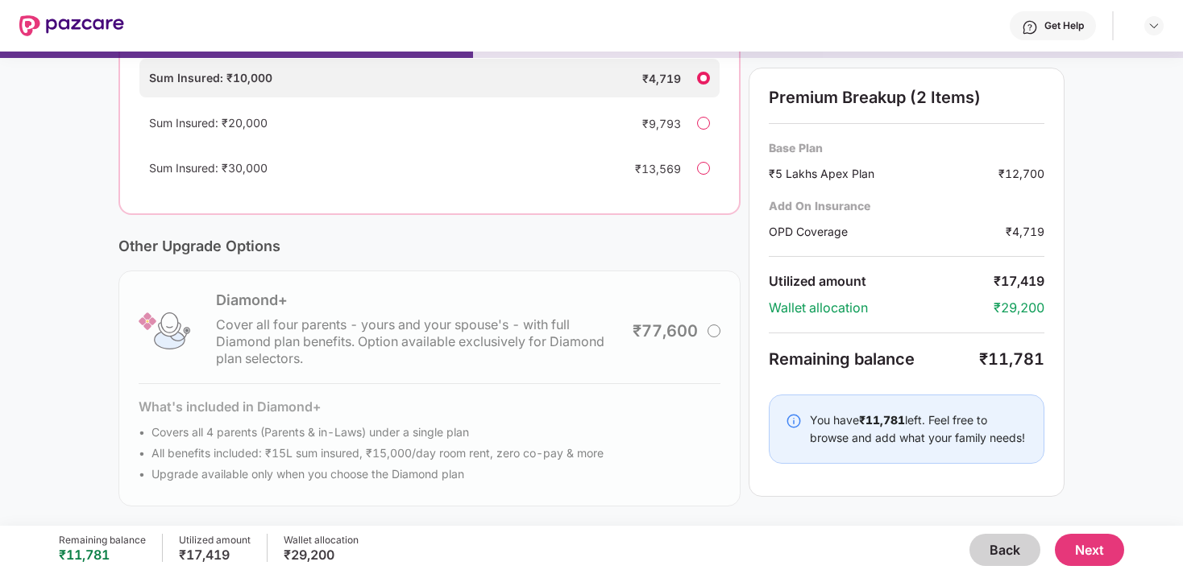
click at [1083, 541] on button "Next" at bounding box center [1089, 550] width 69 height 32
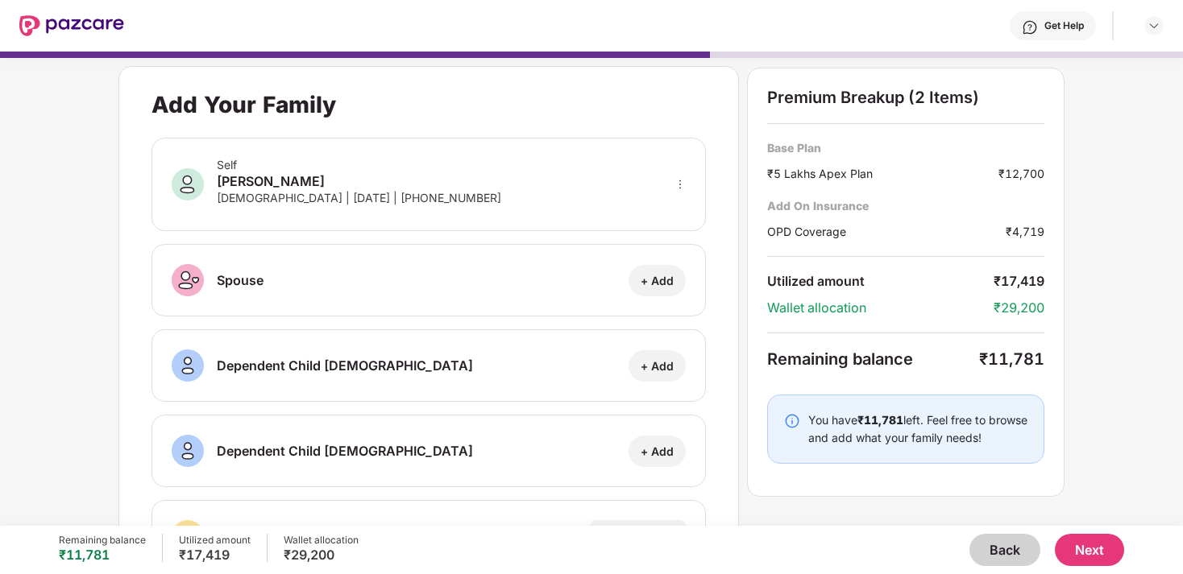
scroll to position [263, 0]
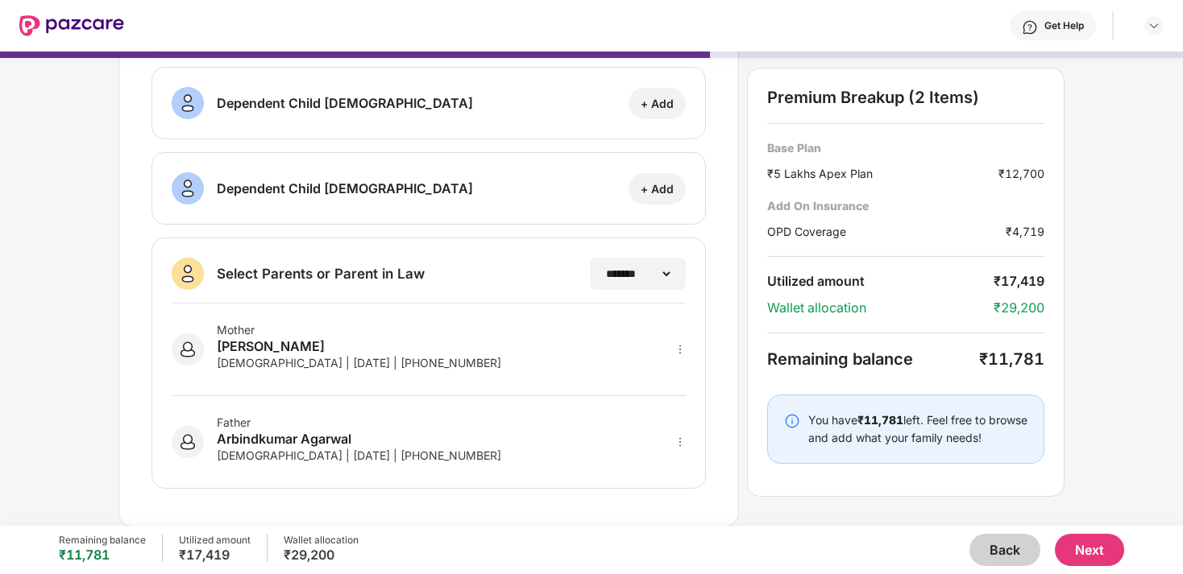
click at [1103, 545] on button "Next" at bounding box center [1089, 550] width 69 height 32
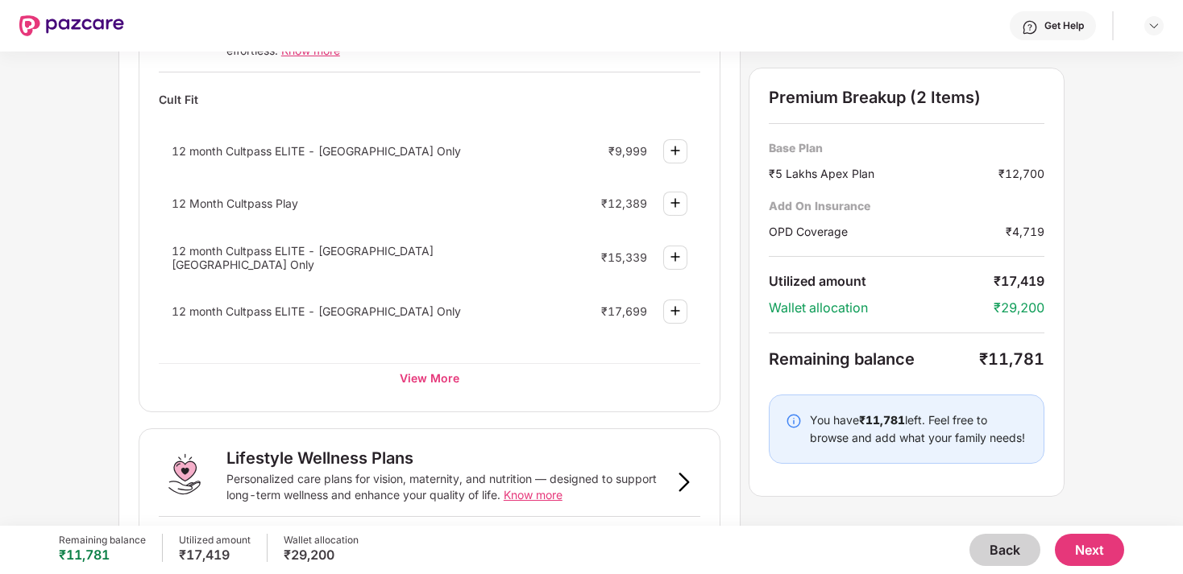
scroll to position [722, 0]
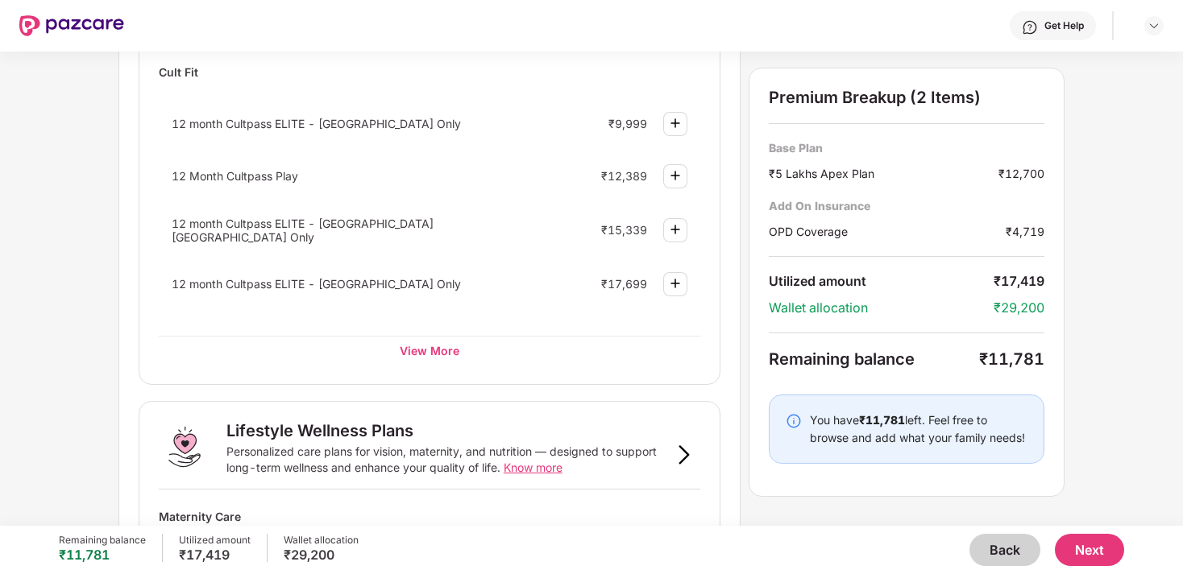
click at [674, 187] on div at bounding box center [675, 176] width 24 height 24
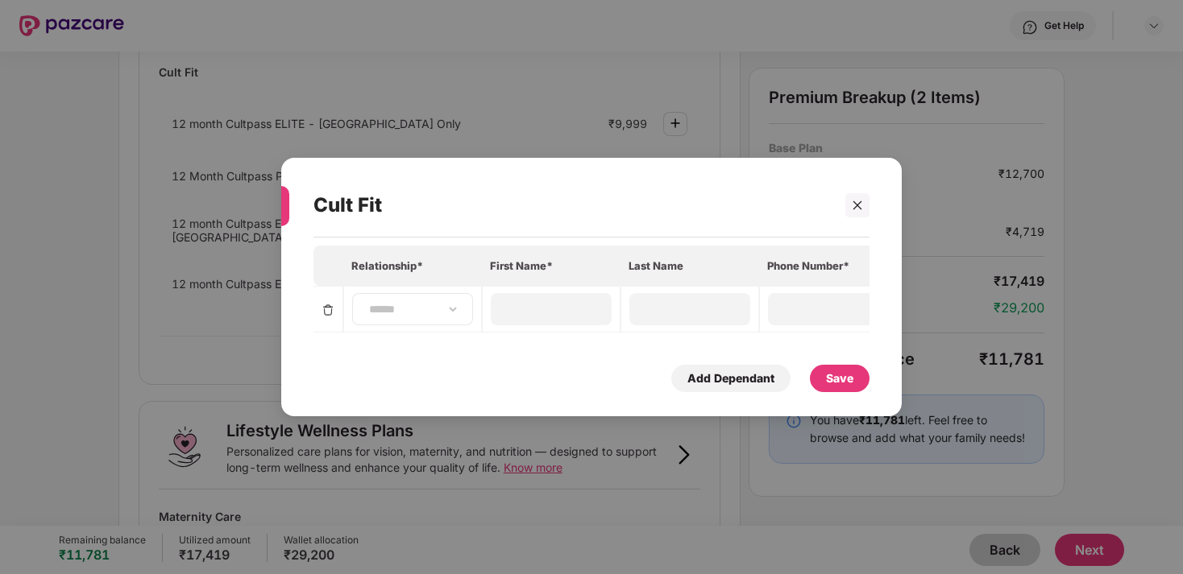
click at [462, 309] on div "**********" at bounding box center [412, 309] width 121 height 32
click at [444, 315] on select "**********" at bounding box center [412, 309] width 93 height 13
select select "****"
type input "******"
type input "*******"
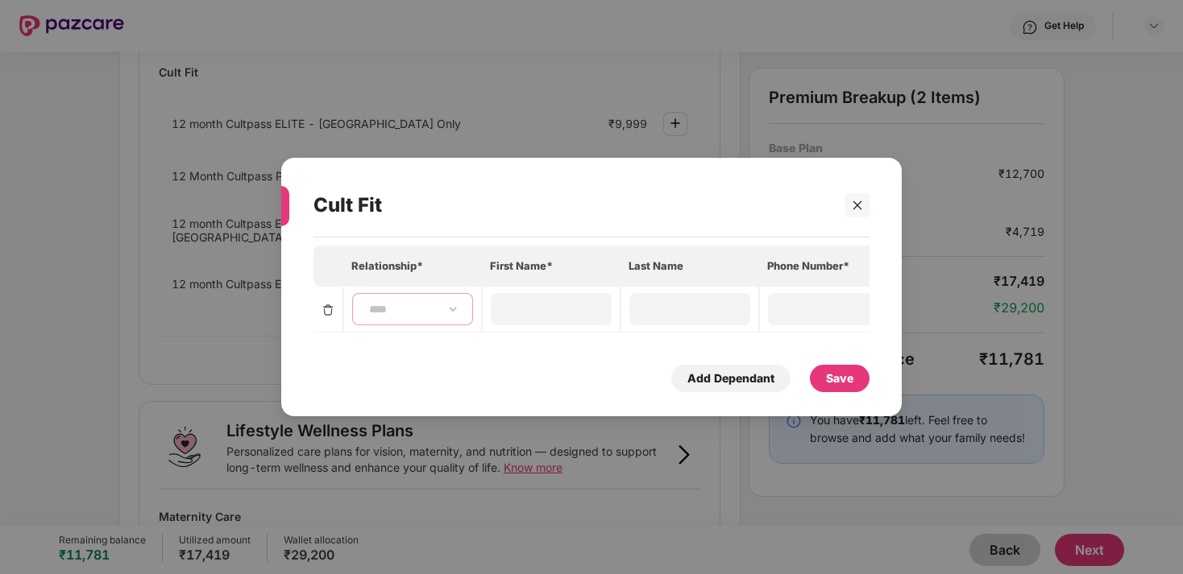
type input "**********"
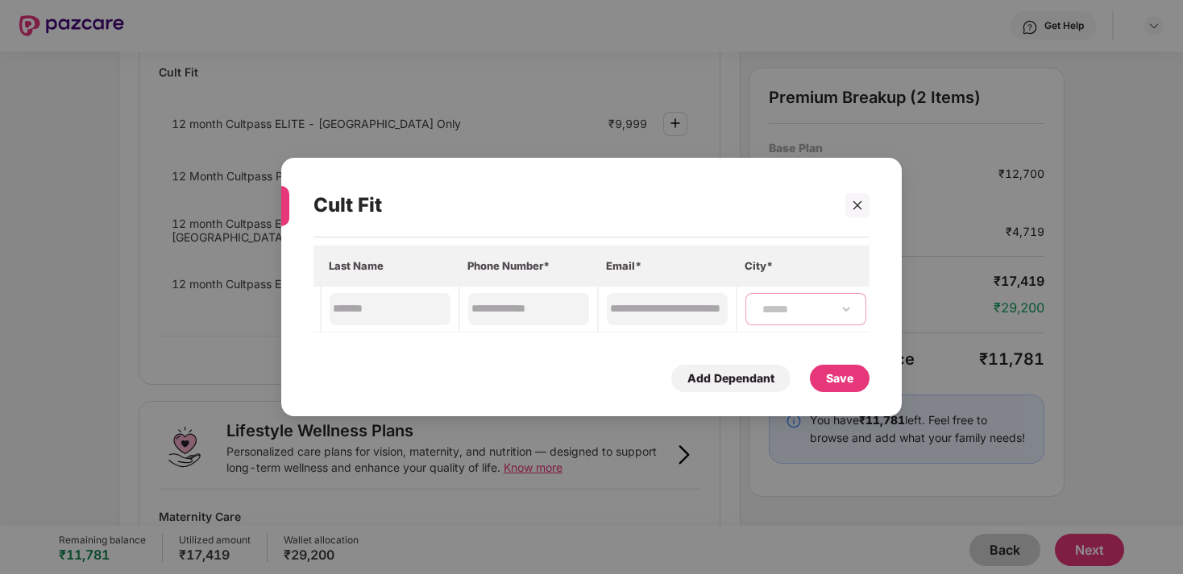
click at [763, 316] on select "**********" at bounding box center [805, 309] width 93 height 13
click at [854, 385] on div "Save" at bounding box center [840, 378] width 60 height 27
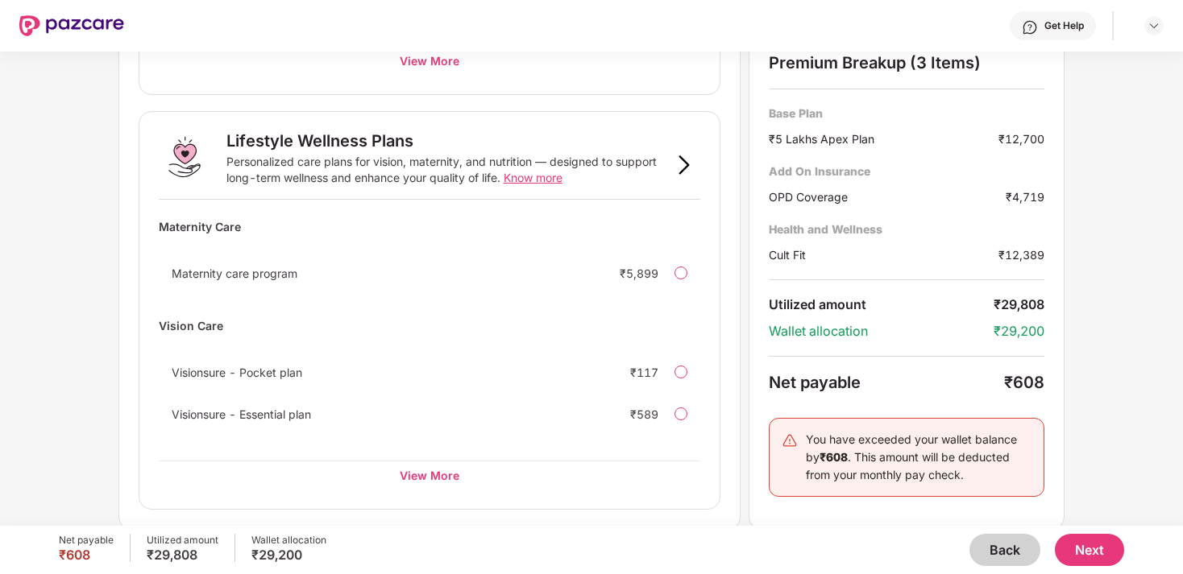
scroll to position [1088, 0]
click at [458, 470] on div "View More" at bounding box center [429, 474] width 541 height 29
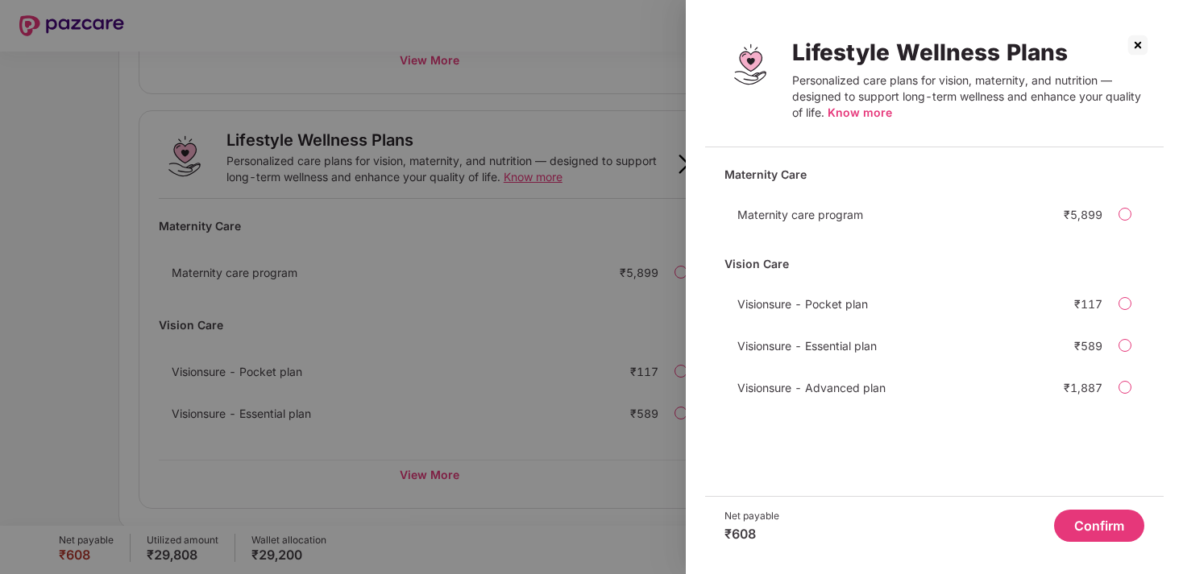
click at [605, 372] on div at bounding box center [591, 287] width 1183 height 574
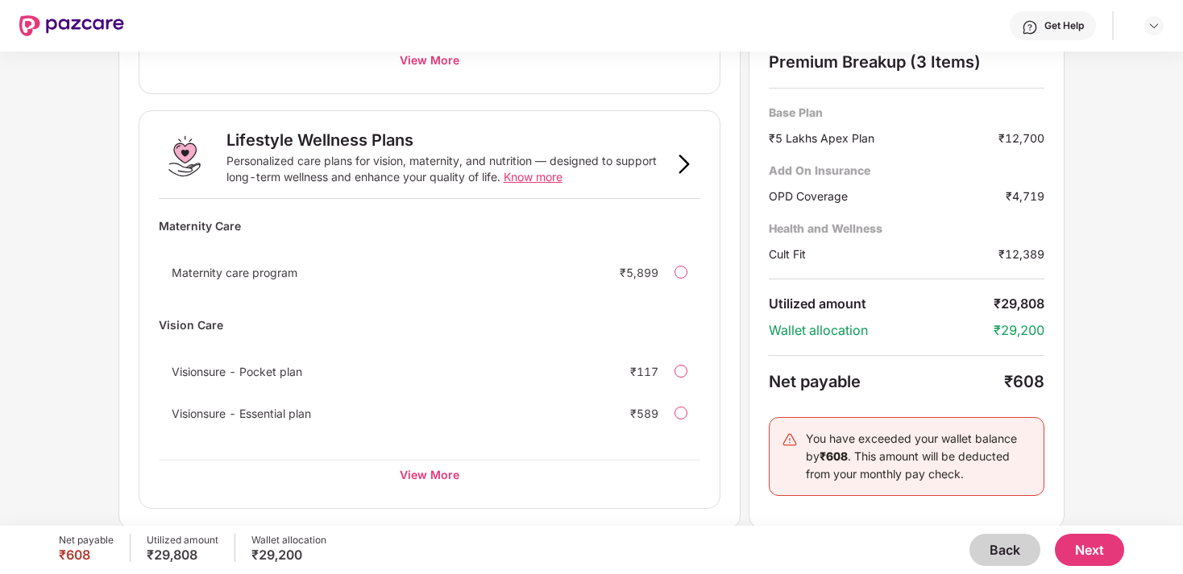
scroll to position [955, 0]
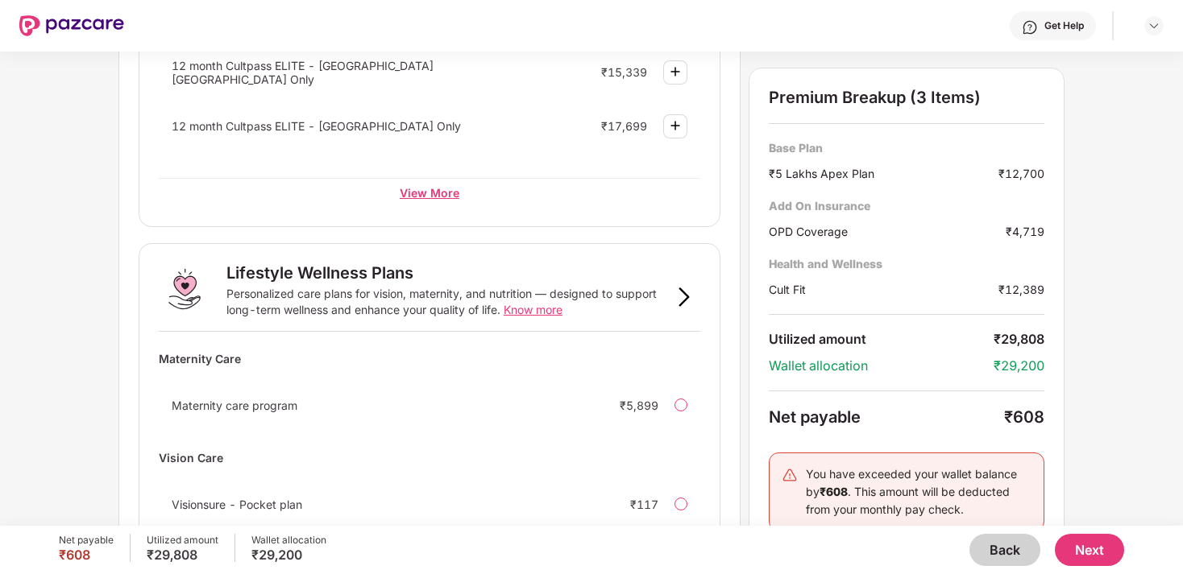
click at [433, 190] on div "View More" at bounding box center [429, 192] width 541 height 29
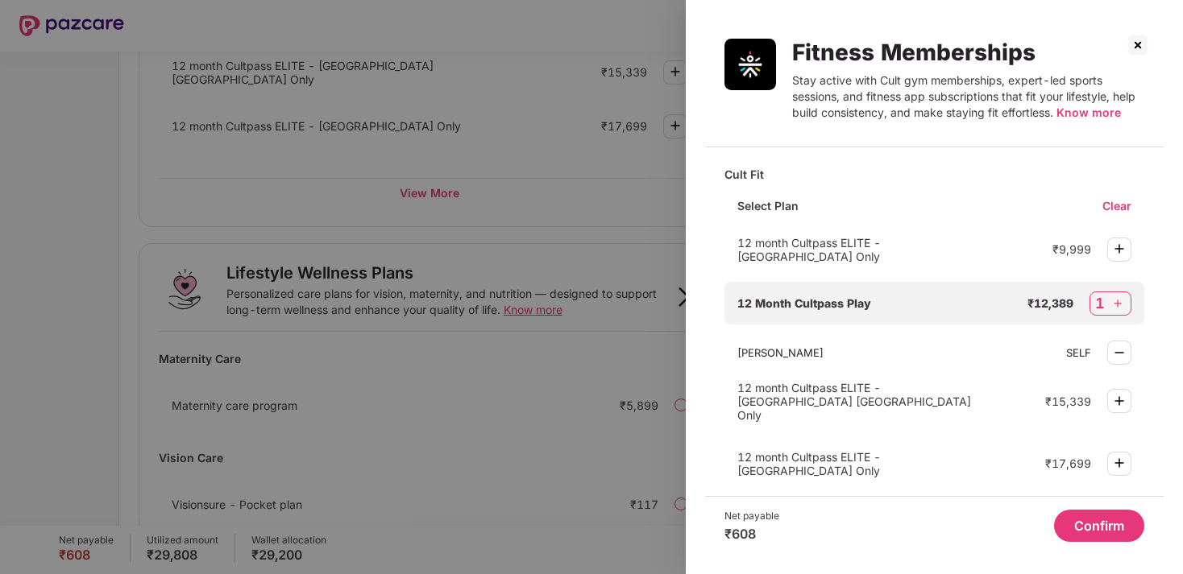
scroll to position [105, 0]
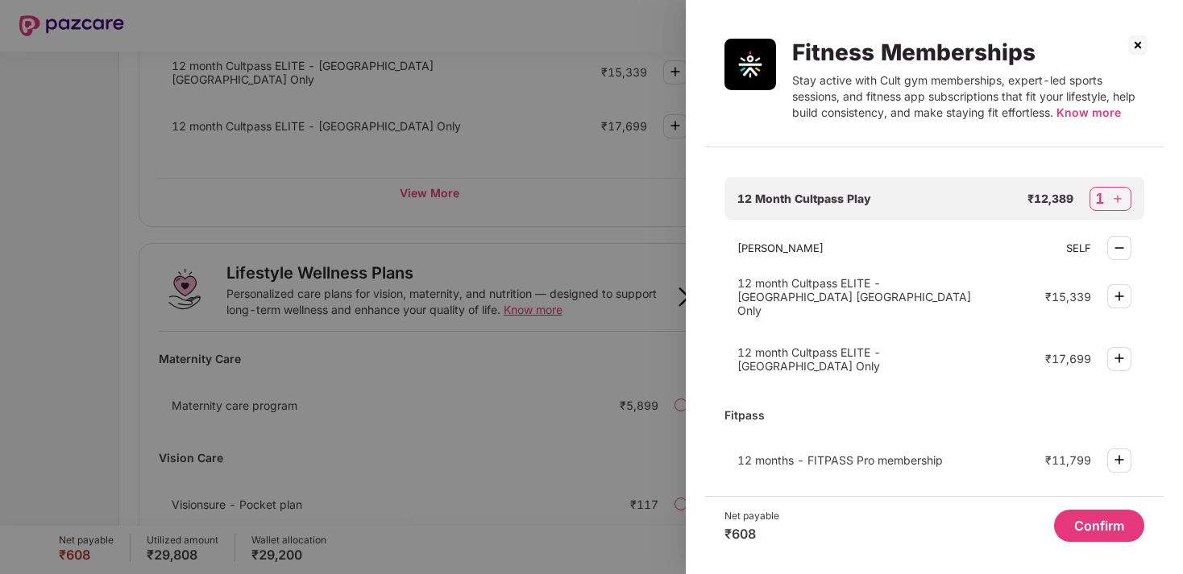
click at [599, 313] on div at bounding box center [591, 287] width 1183 height 574
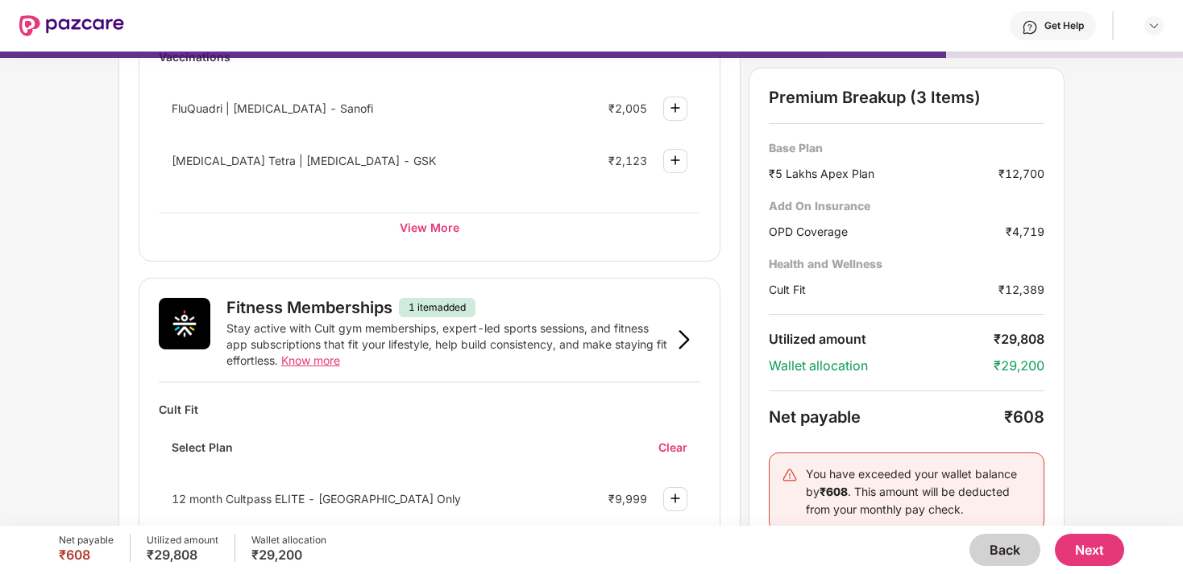
scroll to position [351, 0]
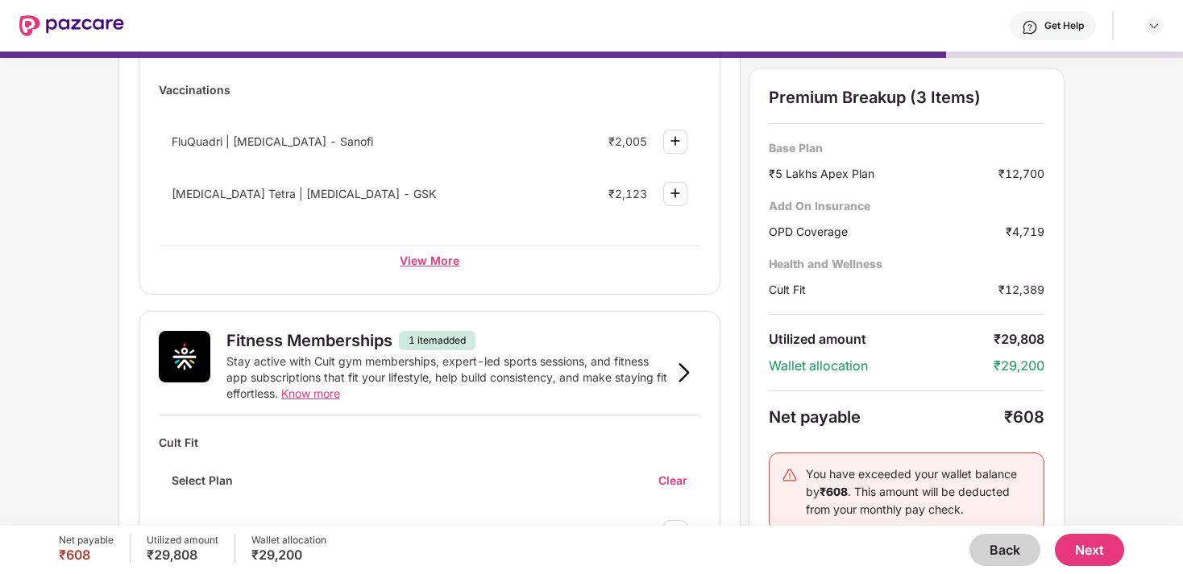
click at [450, 257] on div "View More" at bounding box center [429, 260] width 541 height 29
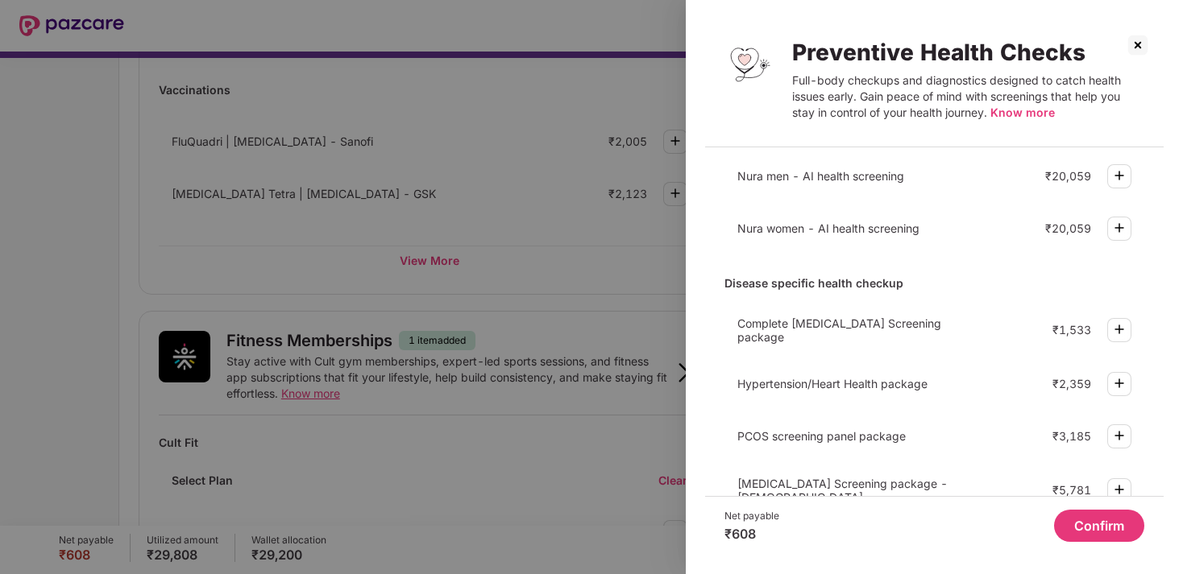
scroll to position [0, 0]
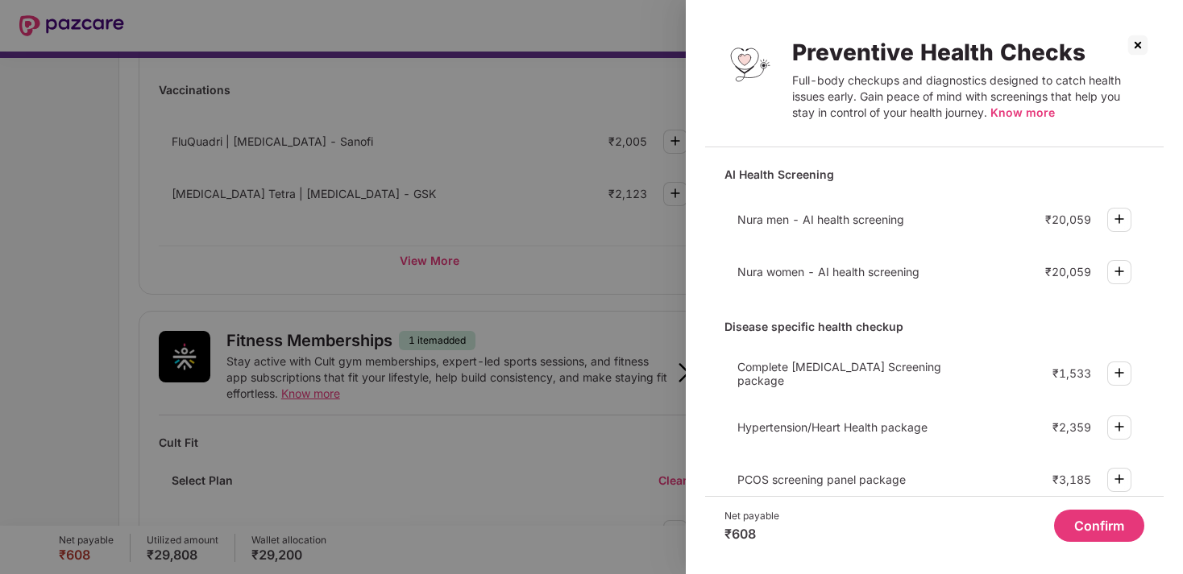
click at [632, 324] on div at bounding box center [591, 287] width 1183 height 574
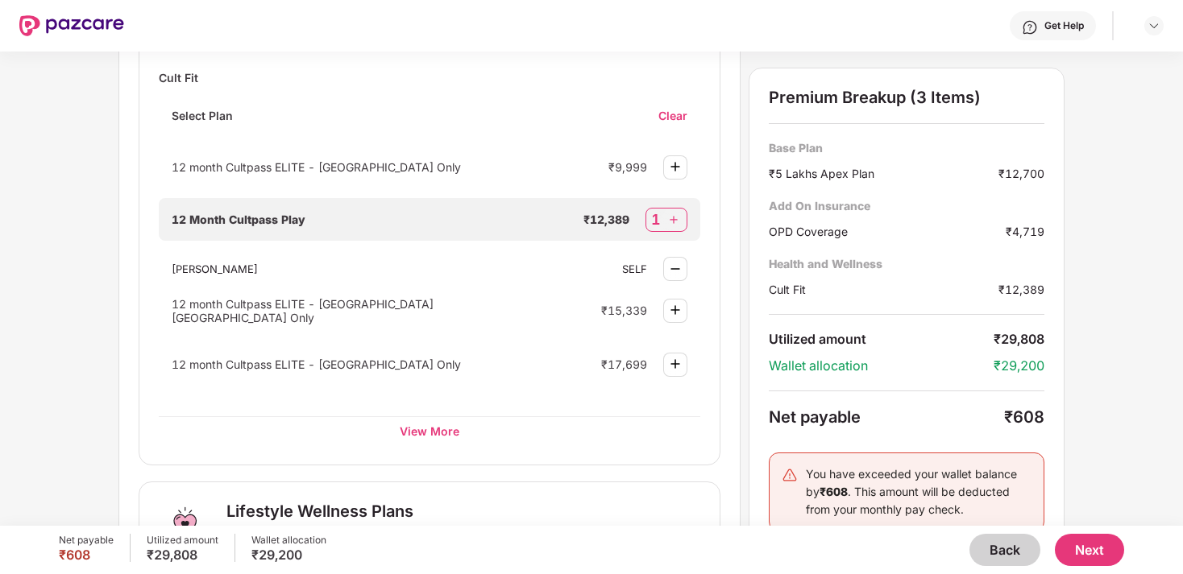
scroll to position [870, 0]
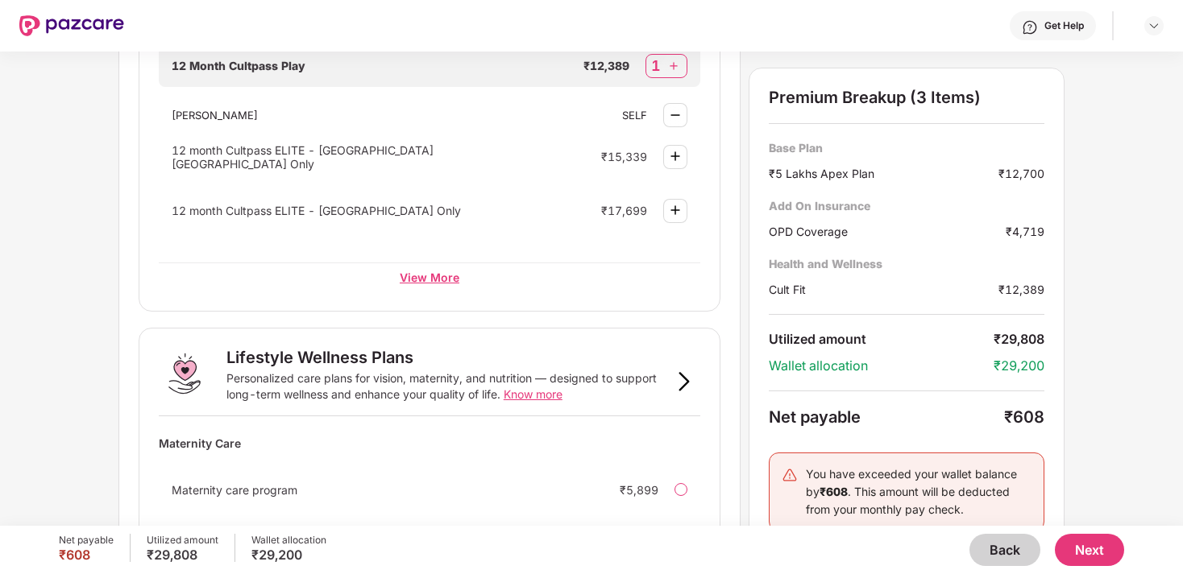
click at [429, 276] on div "View More" at bounding box center [429, 277] width 541 height 29
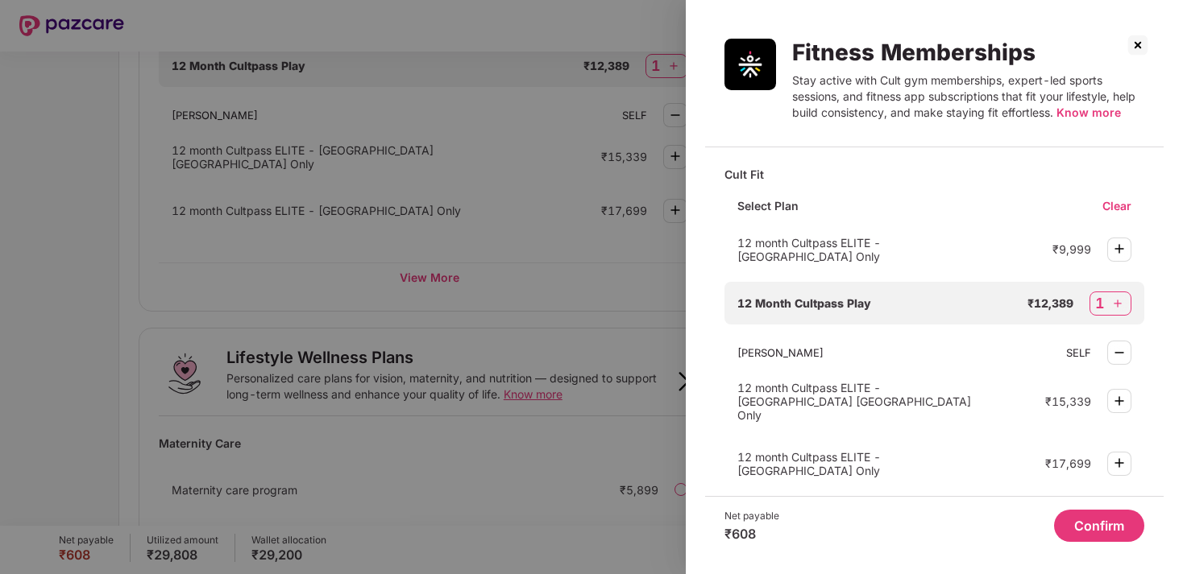
scroll to position [105, 0]
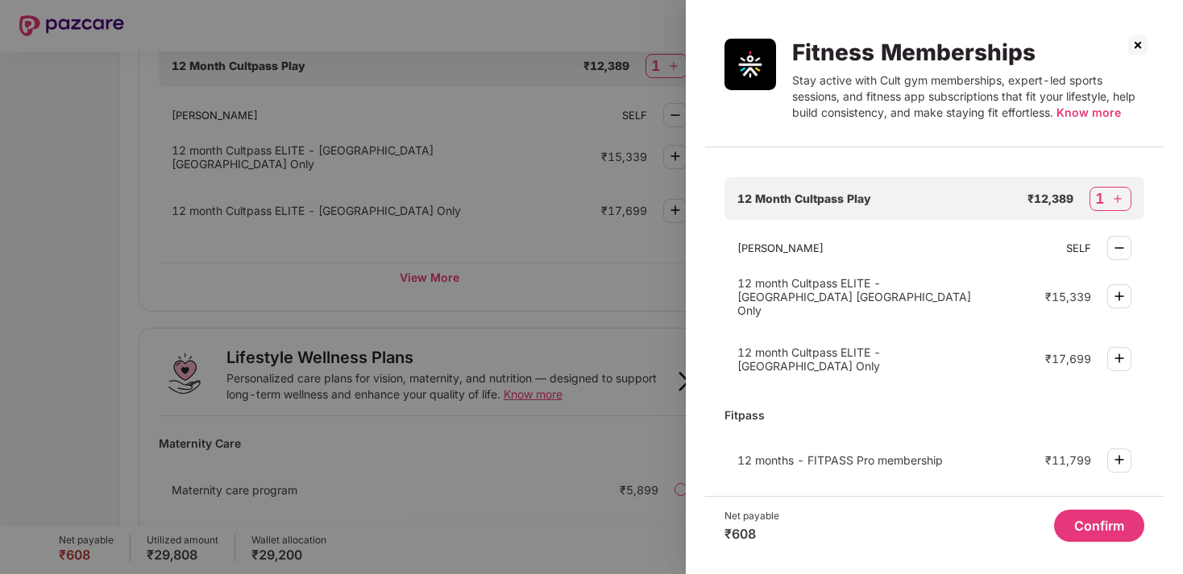
click at [655, 402] on div at bounding box center [591, 287] width 1183 height 574
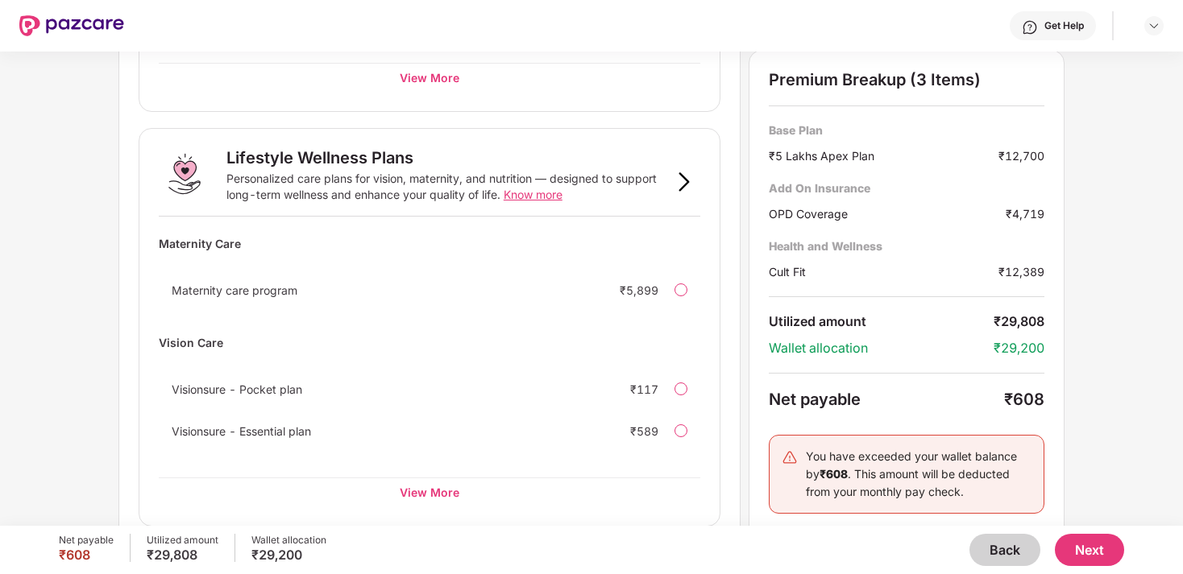
scroll to position [1088, 0]
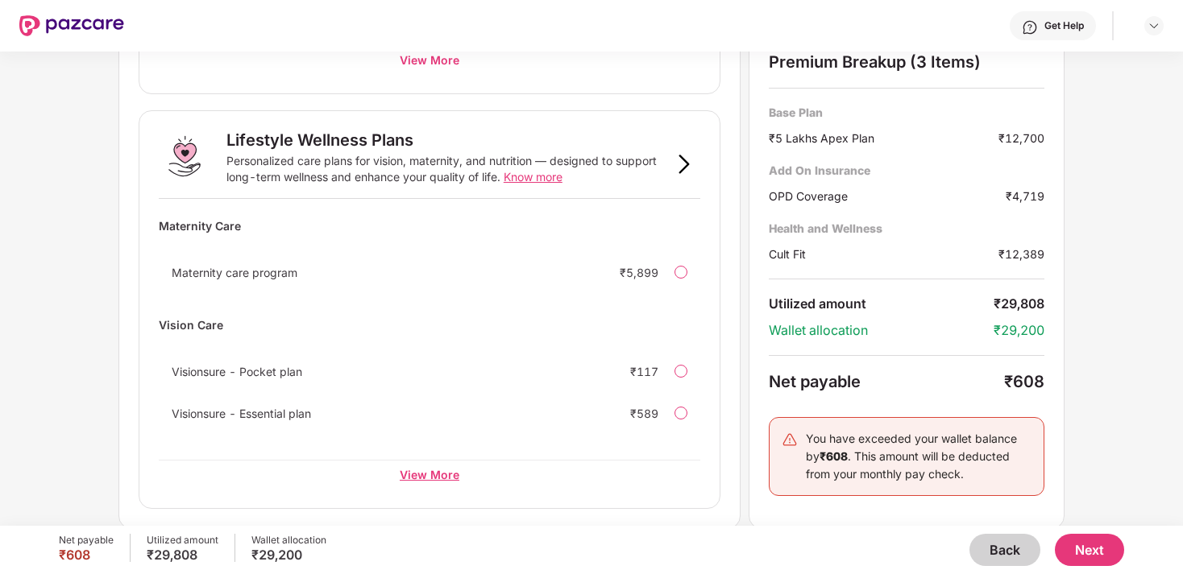
click at [453, 466] on div "View More" at bounding box center [429, 474] width 541 height 29
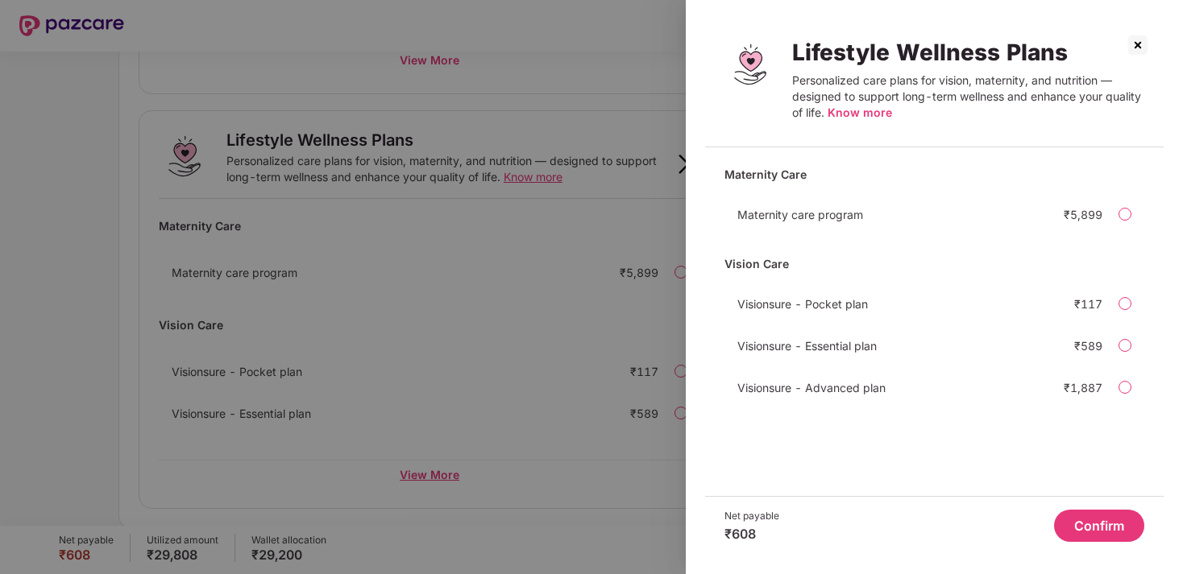
scroll to position [0, 0]
click at [627, 403] on div at bounding box center [591, 287] width 1183 height 574
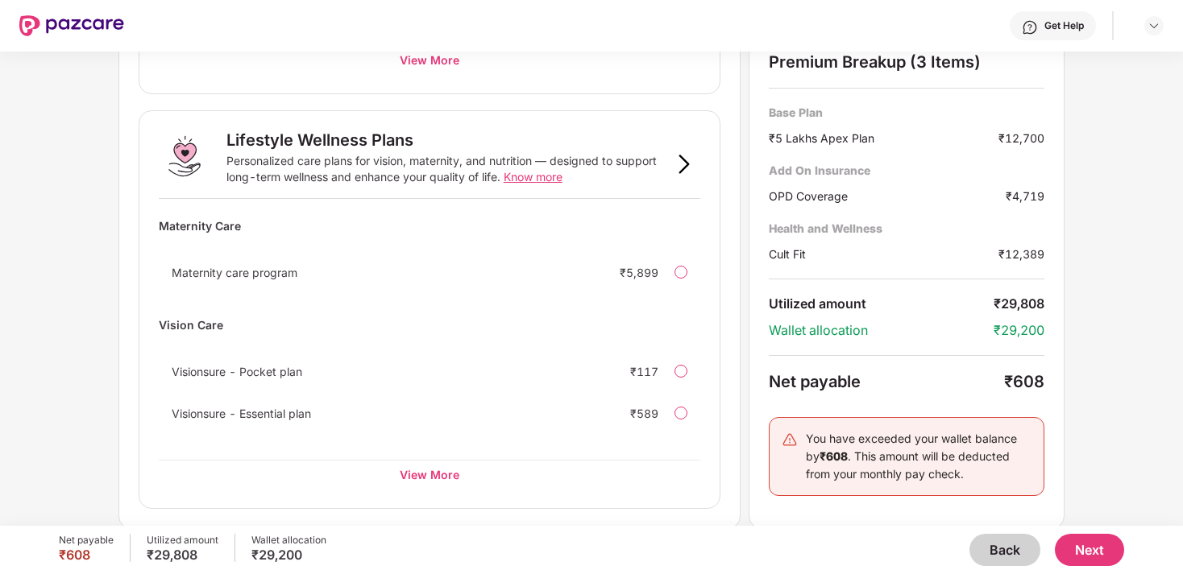
click at [1079, 549] on button "Next" at bounding box center [1089, 550] width 69 height 32
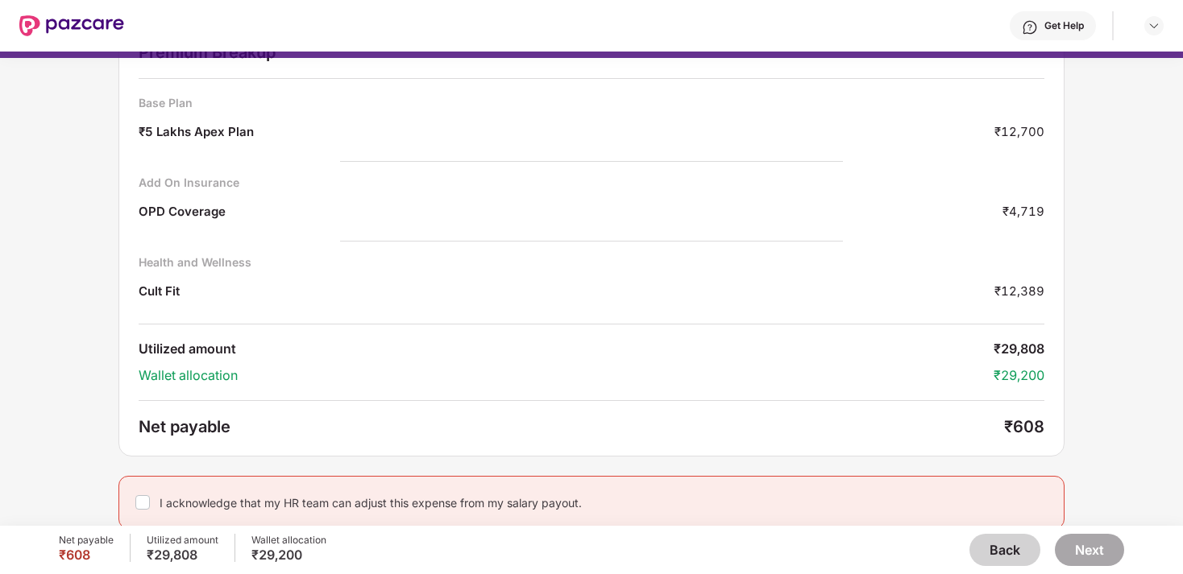
scroll to position [81, 0]
click at [366, 497] on div "I acknowledge that my HR team can adjust this expense from my salary payout." at bounding box center [371, 500] width 422 height 15
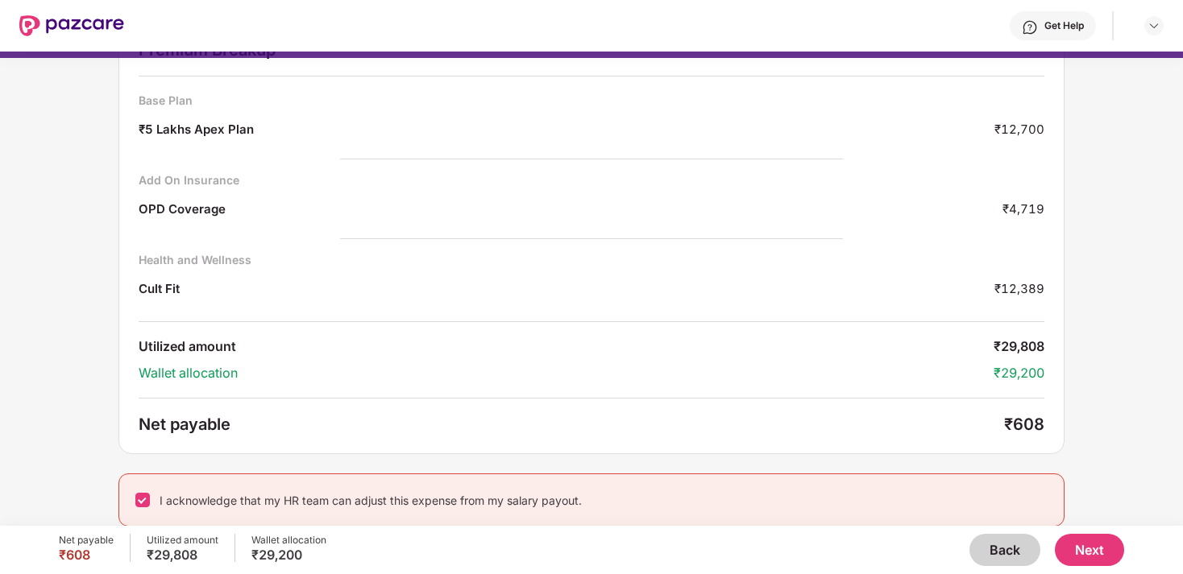
click at [1077, 557] on button "Next" at bounding box center [1089, 550] width 69 height 32
